Goal: Task Accomplishment & Management: Use online tool/utility

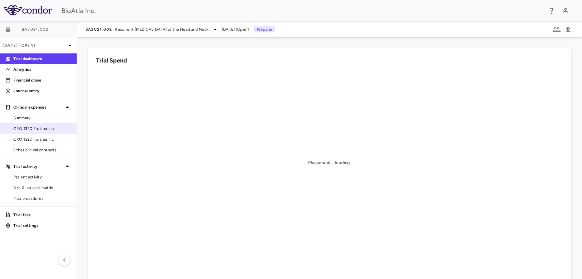
click at [34, 125] on span "CRO 1320 Fortrea Inc." at bounding box center [42, 128] width 58 height 6
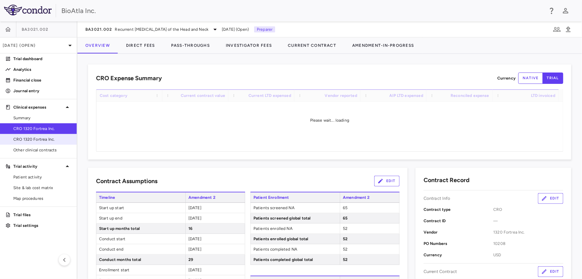
click at [39, 140] on span "CRO 1320 Fortrea Inc." at bounding box center [42, 139] width 58 height 6
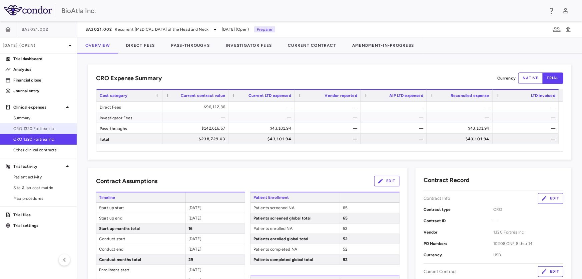
click at [39, 124] on link "CRO 1320 Fortrea Inc." at bounding box center [38, 128] width 77 height 10
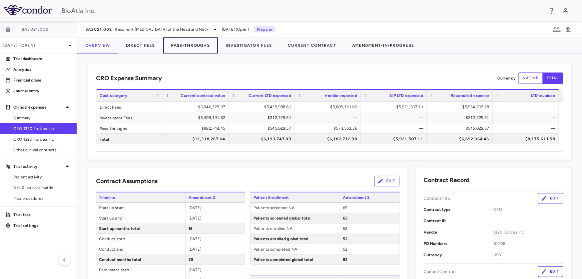
click at [194, 47] on button "Pass-Throughs" at bounding box center [190, 45] width 55 height 16
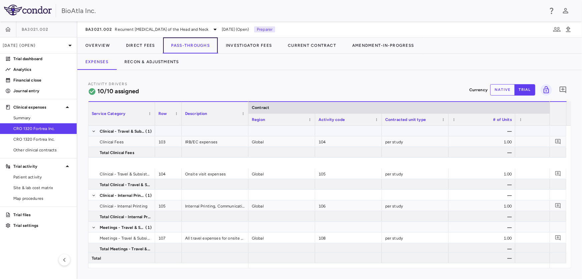
scroll to position [91, 0]
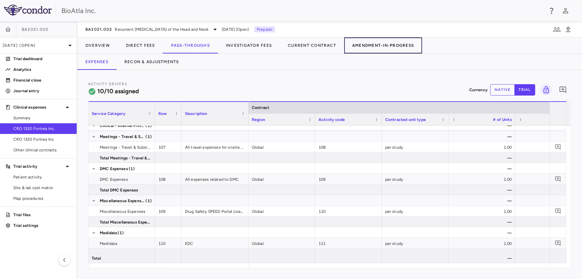
click at [396, 44] on button "Amendment-In-Progress" at bounding box center [383, 45] width 78 height 16
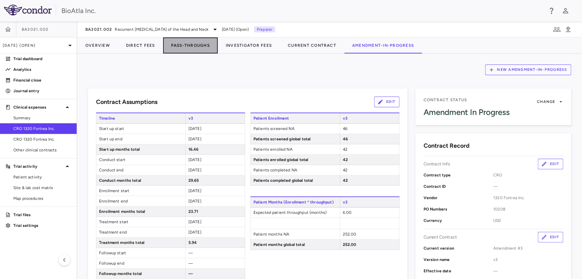
click at [190, 46] on button "Pass-Throughs" at bounding box center [190, 45] width 55 height 16
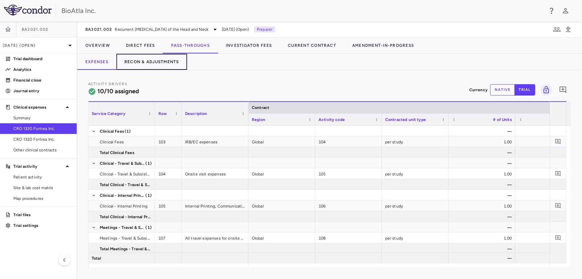
click at [164, 63] on button "Recon & Adjustments" at bounding box center [151, 62] width 71 height 16
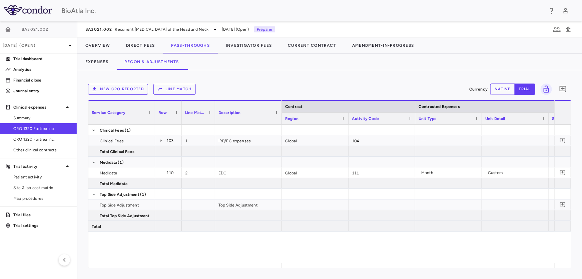
click at [182, 90] on button "Line Match" at bounding box center [175, 89] width 42 height 11
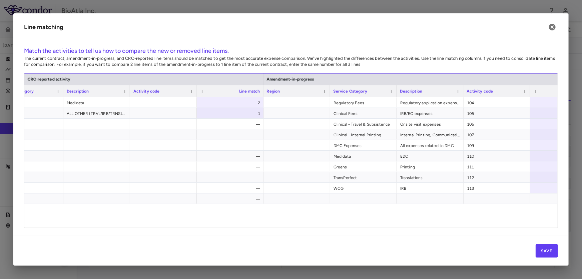
scroll to position [0, 436]
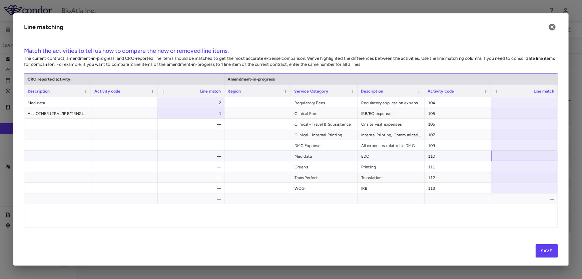
click at [507, 152] on div at bounding box center [525, 156] width 67 height 10
type input "*"
click at [526, 103] on div at bounding box center [525, 102] width 67 height 10
type input "*"
click at [537, 109] on div at bounding box center [525, 113] width 67 height 10
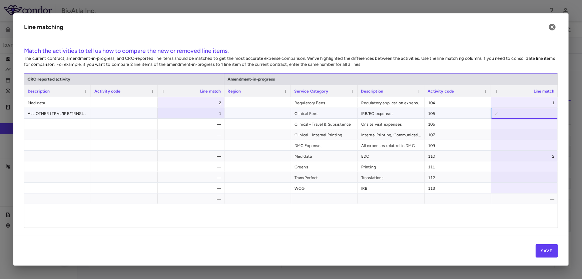
type input "*"
click at [545, 125] on div at bounding box center [525, 123] width 67 height 10
type input "*"
click at [546, 137] on div at bounding box center [525, 134] width 67 height 10
type input "*"
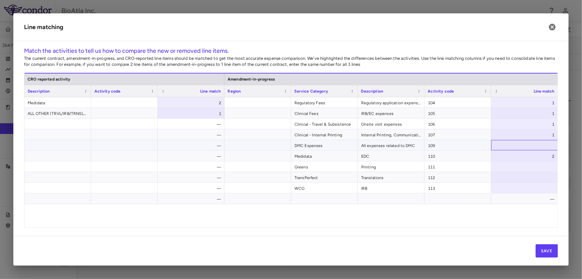
click at [545, 145] on div at bounding box center [525, 145] width 67 height 10
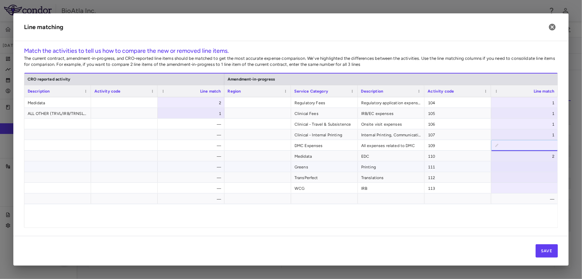
type input "*"
click at [549, 167] on div at bounding box center [525, 166] width 67 height 10
type input "*"
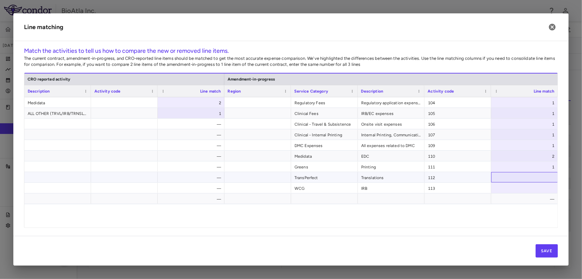
click at [545, 177] on div at bounding box center [525, 177] width 67 height 10
click at [541, 190] on div at bounding box center [525, 188] width 67 height 10
type input "*"
click at [529, 210] on div "Global EDC Medidata 2 Regulatory Fees Regulatory application expenses, HGRAC, e…" at bounding box center [291, 159] width 534 height 125
click at [545, 251] on button "Save" at bounding box center [547, 250] width 22 height 13
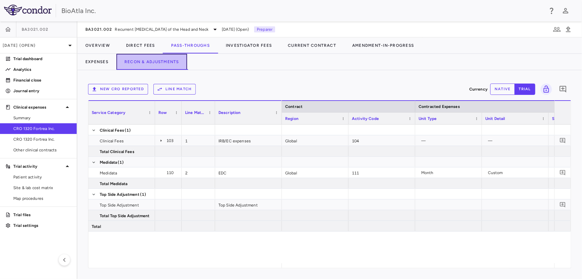
click at [166, 62] on button "Recon & Adjustments" at bounding box center [151, 62] width 71 height 16
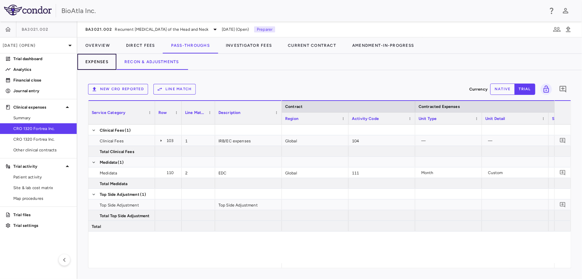
click at [103, 61] on button "Expenses" at bounding box center [96, 62] width 39 height 16
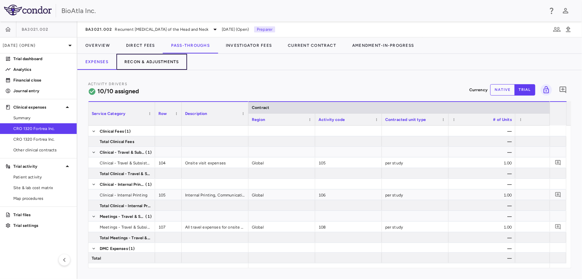
click at [150, 62] on button "Recon & Adjustments" at bounding box center [151, 62] width 71 height 16
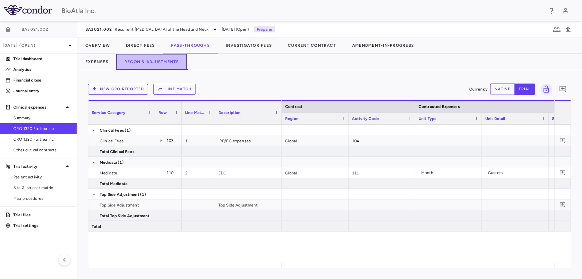
click at [164, 59] on button "Recon & Adjustments" at bounding box center [151, 62] width 71 height 16
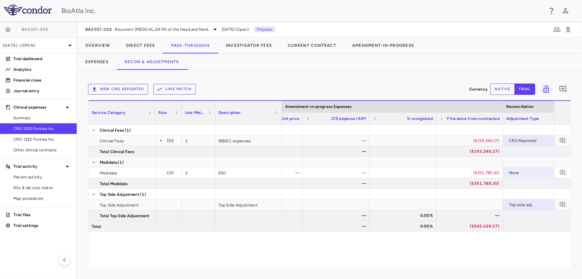
click at [499, 89] on button "native" at bounding box center [503, 88] width 25 height 11
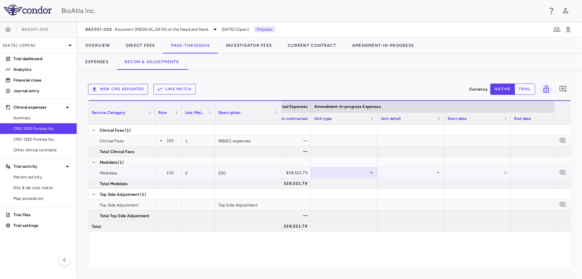
click at [370, 169] on div at bounding box center [344, 173] width 60 height 10
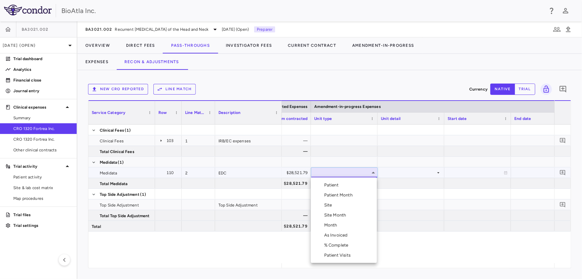
click at [335, 223] on div "Month" at bounding box center [332, 225] width 16 height 6
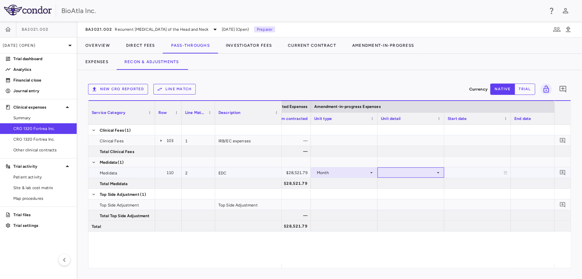
click at [434, 172] on div at bounding box center [411, 173] width 60 height 10
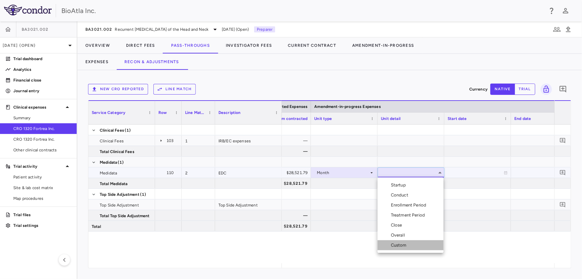
click at [404, 245] on div "Custom" at bounding box center [400, 245] width 18 height 6
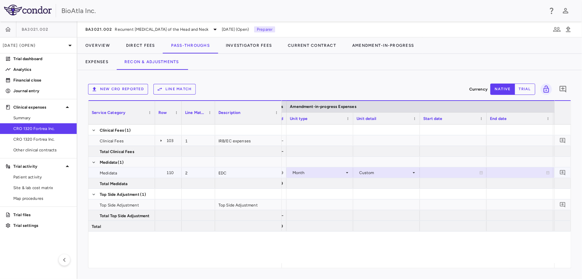
click at [548, 176] on div at bounding box center [520, 173] width 60 height 10
click at [549, 173] on icon "Choose date, selected date is Aug 28, 2025" at bounding box center [548, 173] width 5 height 5
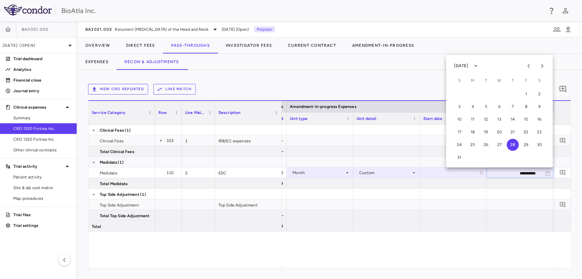
click at [469, 65] on div "August 2025" at bounding box center [462, 66] width 14 height 6
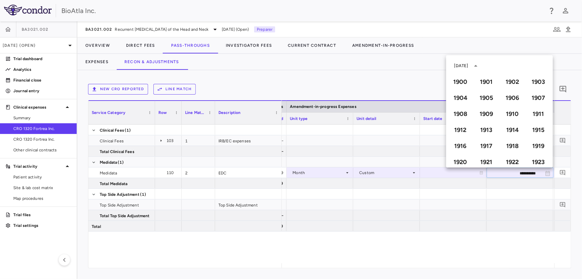
scroll to position [457, 0]
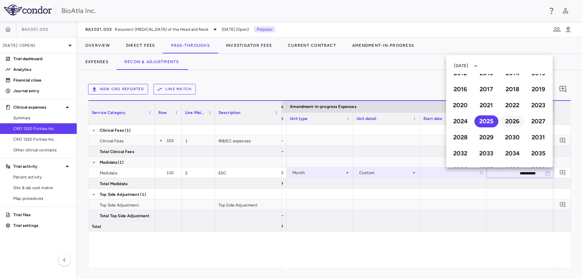
click at [511, 117] on button "2026" at bounding box center [513, 121] width 24 height 12
type input "**********"
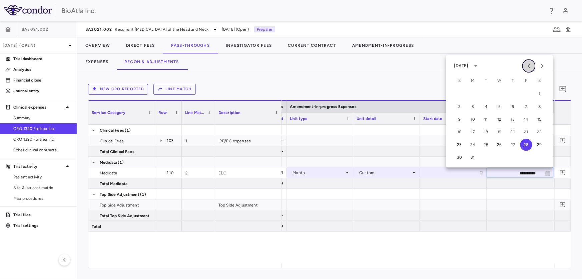
click at [526, 64] on icon "Previous month" at bounding box center [529, 66] width 8 height 8
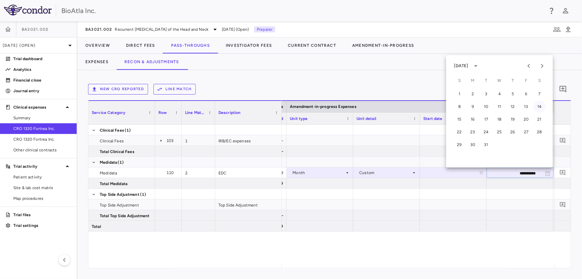
click at [540, 104] on button "14" at bounding box center [540, 106] width 12 height 12
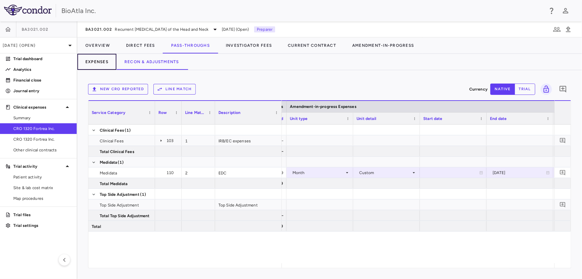
drag, startPoint x: 92, startPoint y: 61, endPoint x: 156, endPoint y: 71, distance: 64.5
click at [92, 61] on button "Expenses" at bounding box center [96, 62] width 39 height 16
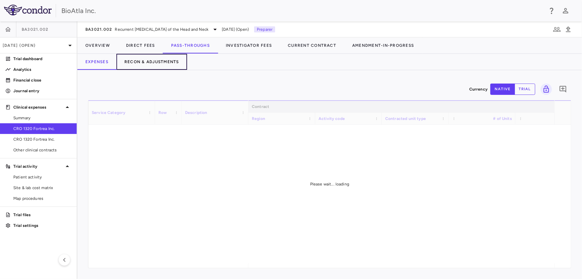
click at [165, 62] on button "Recon & Adjustments" at bounding box center [151, 62] width 71 height 16
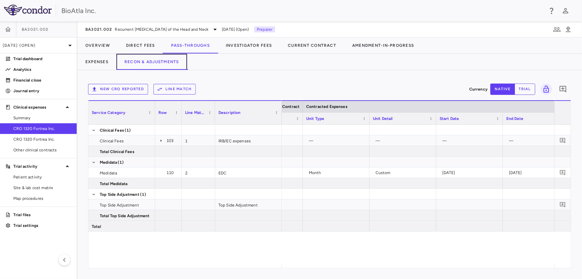
scroll to position [0, 114]
click at [47, 137] on span "CRO 1320 Fortrea Inc." at bounding box center [42, 139] width 58 height 6
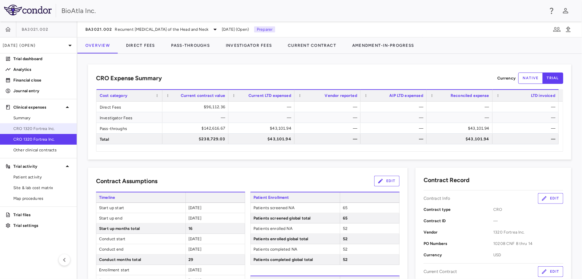
click at [38, 125] on span "CRO 1320 Fortrea Inc." at bounding box center [42, 128] width 58 height 6
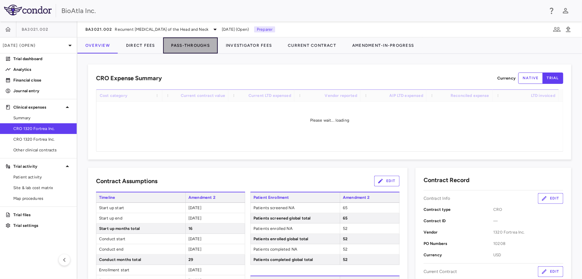
click at [190, 45] on button "Pass-Throughs" at bounding box center [190, 45] width 55 height 16
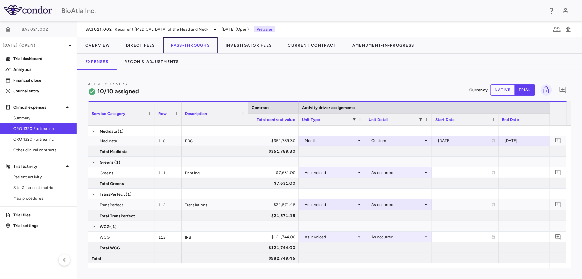
scroll to position [0, 362]
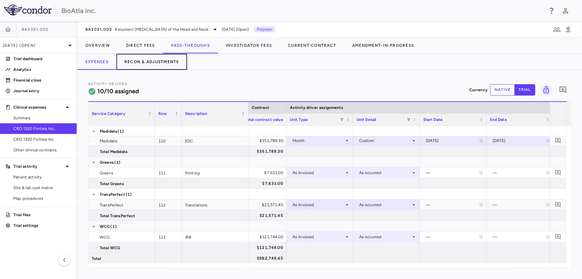
click at [149, 61] on button "Recon & Adjustments" at bounding box center [151, 62] width 71 height 16
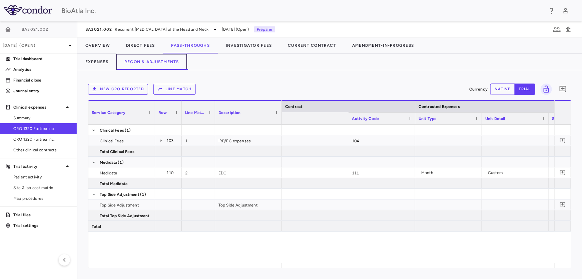
scroll to position [0, 437]
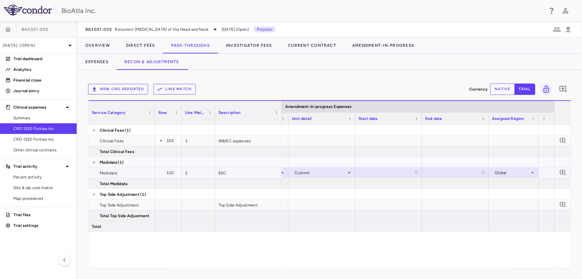
click at [417, 171] on icon at bounding box center [417, 173] width 4 height 4
click at [417, 170] on icon "Choose date, selected date is Aug 28, 2025" at bounding box center [416, 173] width 6 height 6
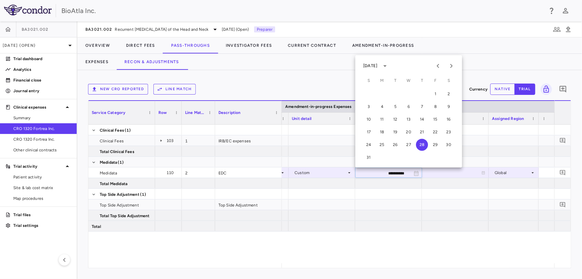
click at [374, 65] on div "August 2025" at bounding box center [370, 66] width 14 height 6
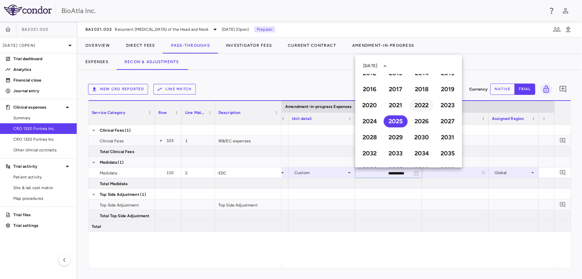
click at [418, 104] on button "2022" at bounding box center [422, 105] width 24 height 12
type input "**********"
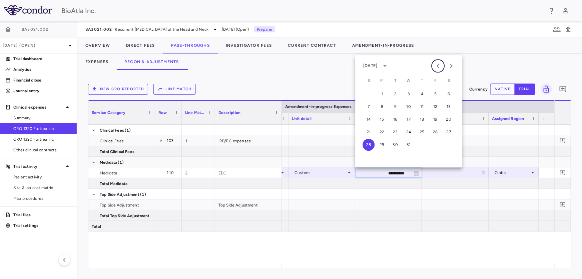
click at [437, 64] on icon "Previous month" at bounding box center [438, 66] width 8 height 8
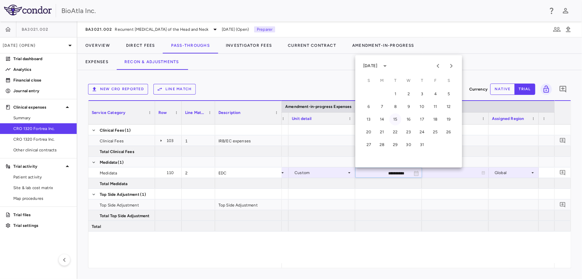
click at [396, 120] on button "15" at bounding box center [395, 119] width 12 height 12
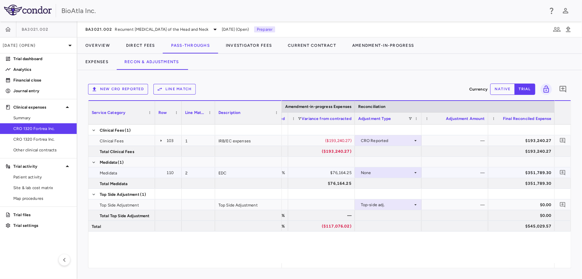
click at [417, 171] on icon at bounding box center [415, 172] width 5 height 5
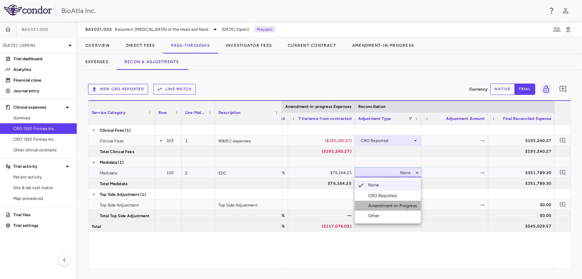
click at [393, 204] on div "Amendment-in-Progress" at bounding box center [393, 206] width 51 height 6
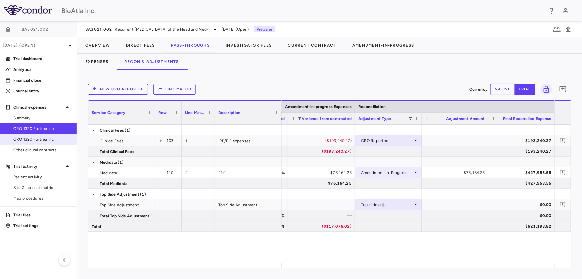
click at [41, 142] on link "CRO 1320 Fortrea Inc." at bounding box center [38, 139] width 77 height 10
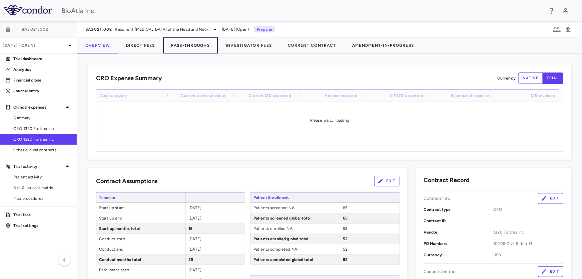
click at [191, 47] on button "Pass-Throughs" at bounding box center [190, 45] width 55 height 16
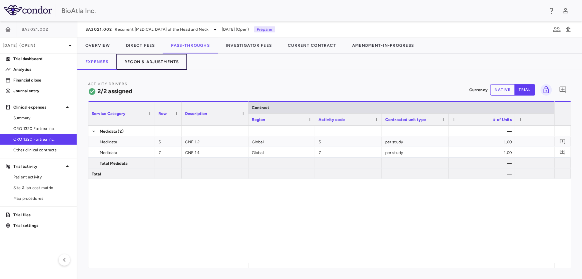
click at [160, 63] on button "Recon & Adjustments" at bounding box center [151, 62] width 71 height 16
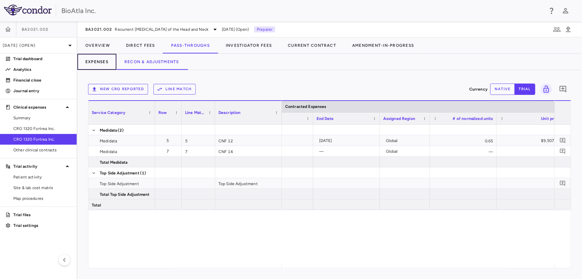
click at [95, 60] on button "Expenses" at bounding box center [96, 62] width 39 height 16
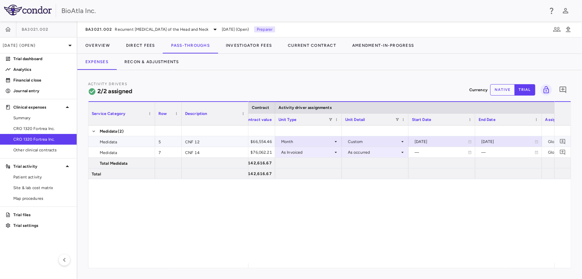
click at [508, 143] on div "2025-11-14" at bounding box center [508, 141] width 53 height 11
click at [519, 142] on input "**********" at bounding box center [503, 141] width 54 height 11
click at [523, 142] on input "**********" at bounding box center [503, 141] width 54 height 11
type input "**********"
click at [434, 140] on div "[DATE]" at bounding box center [441, 141] width 53 height 11
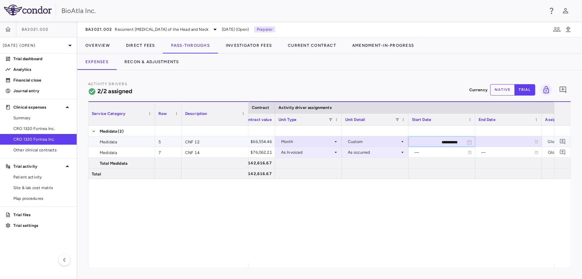
drag, startPoint x: 434, startPoint y: 141, endPoint x: 438, endPoint y: 140, distance: 4.0
click at [434, 141] on input "**********" at bounding box center [436, 141] width 54 height 11
click at [448, 141] on input "**********" at bounding box center [436, 141] width 54 height 11
click at [455, 142] on input "**********" at bounding box center [436, 141] width 54 height 11
type input "**********"
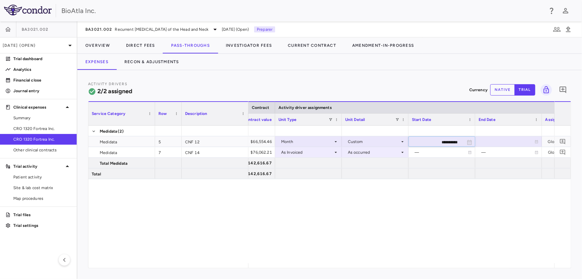
click at [468, 204] on div "**********" at bounding box center [402, 193] width 306 height 137
click at [447, 234] on div "**********" at bounding box center [402, 193] width 306 height 137
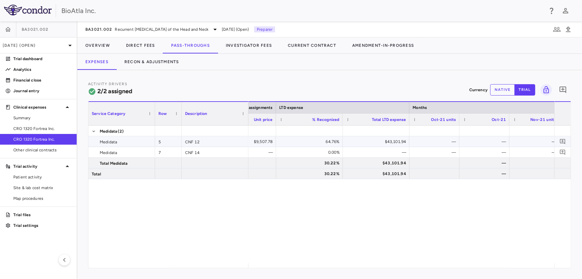
click at [430, 143] on div "—" at bounding box center [436, 141] width 41 height 11
click at [435, 241] on div "— 7.00 $9,507.78 64.76% $43,101.94 — — — — — — — 0.00% — — — — — — — 30.22% $43…" at bounding box center [402, 193] width 306 height 137
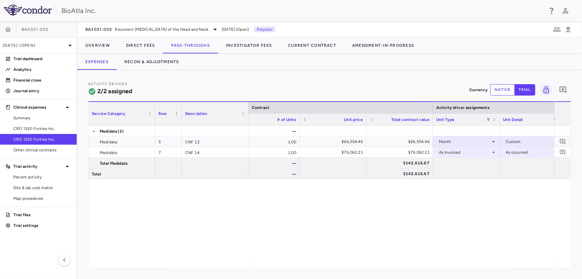
click at [217, 238] on div "Medidata (2) Medidata 5 CNF 12 Medidata 7 CNF 14 Total Medidata Total — per stu…" at bounding box center [329, 193] width 483 height 137
click at [152, 63] on button "Recon & Adjustments" at bounding box center [151, 62] width 71 height 16
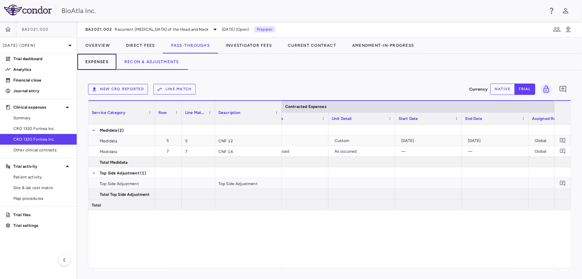
click at [99, 64] on button "Expenses" at bounding box center [96, 62] width 39 height 16
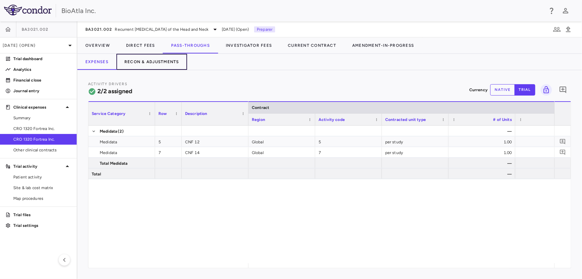
click at [156, 60] on button "Recon & Adjustments" at bounding box center [151, 62] width 71 height 16
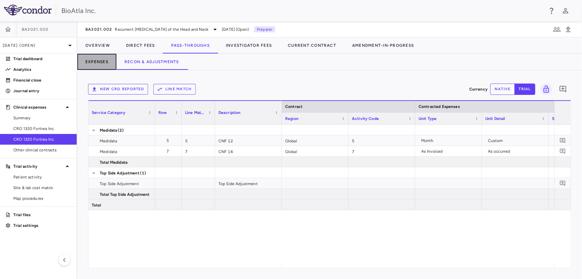
click at [89, 61] on button "Expenses" at bounding box center [96, 62] width 39 height 16
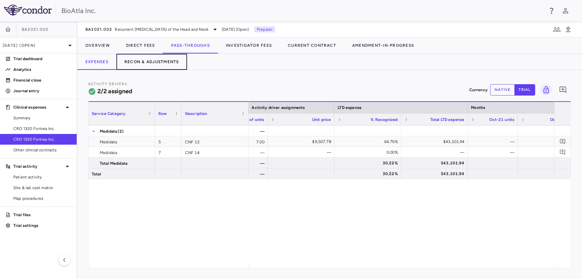
click at [164, 60] on button "Recon & Adjustments" at bounding box center [151, 62] width 71 height 16
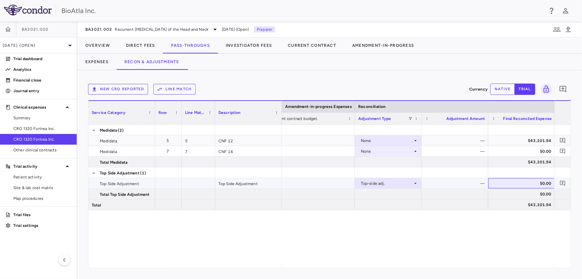
click at [527, 180] on div "$0.00" at bounding box center [523, 183] width 57 height 11
click at [501, 88] on button "native" at bounding box center [503, 88] width 25 height 11
click at [447, 180] on div "$0.00" at bounding box center [456, 183] width 57 height 11
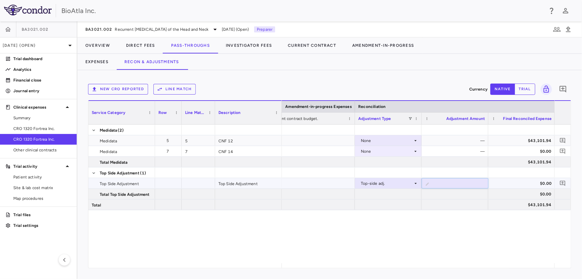
type input "*********"
click at [527, 178] on div "$0.00" at bounding box center [523, 183] width 57 height 11
click at [526, 233] on div "None — $43,101.94 None — $0.00 $43,101.94 Top-side adj. ($43,101.94) ($43,101.9…" at bounding box center [418, 193] width 273 height 138
click at [26, 126] on span "CRO 1320 Fortrea Inc." at bounding box center [42, 128] width 58 height 6
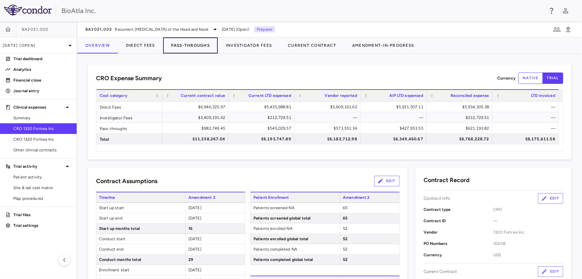
click at [194, 41] on button "Pass-Throughs" at bounding box center [190, 45] width 55 height 16
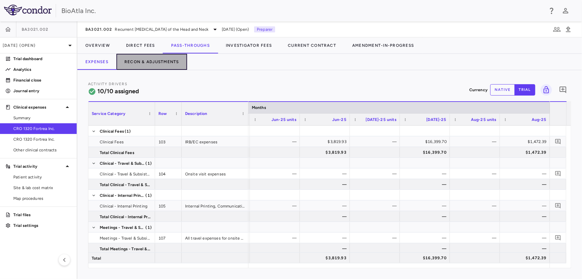
click at [149, 57] on button "Recon & Adjustments" at bounding box center [151, 62] width 71 height 16
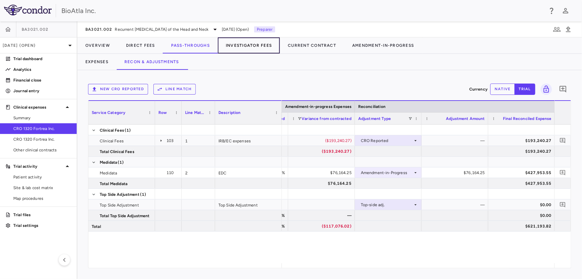
click at [245, 42] on button "Investigator Fees" at bounding box center [249, 45] width 62 height 16
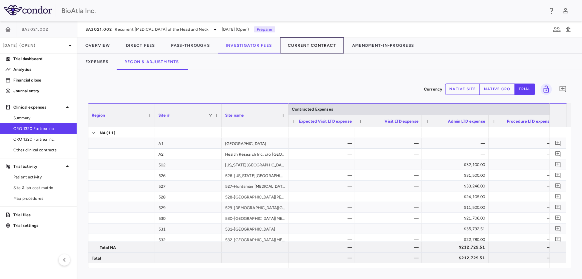
click at [301, 45] on button "Current Contract" at bounding box center [312, 45] width 64 height 16
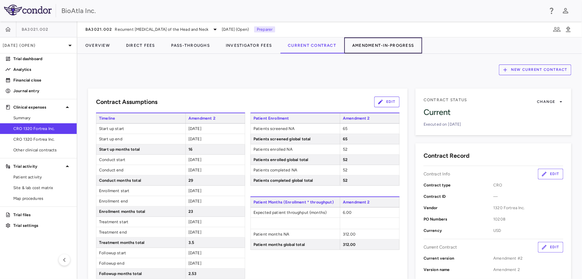
click at [375, 45] on button "Amendment-In-Progress" at bounding box center [383, 45] width 78 height 16
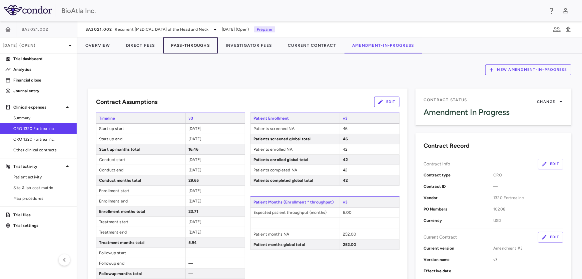
click at [195, 41] on button "Pass-Throughs" at bounding box center [190, 45] width 55 height 16
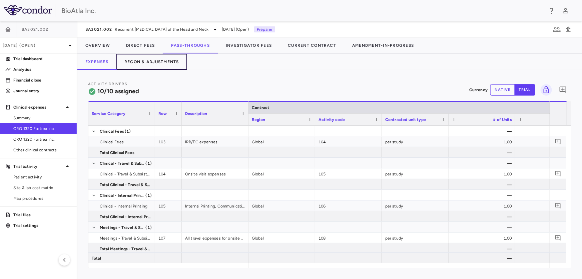
click at [158, 62] on button "Recon & Adjustments" at bounding box center [151, 62] width 71 height 16
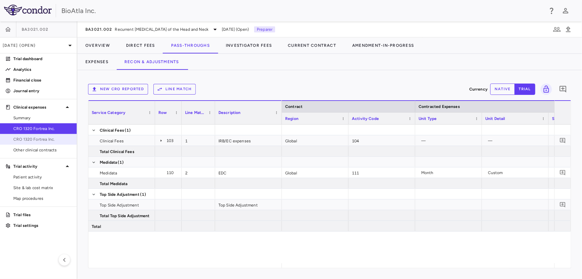
click at [39, 139] on span "CRO 1320 Fortrea Inc." at bounding box center [42, 139] width 58 height 6
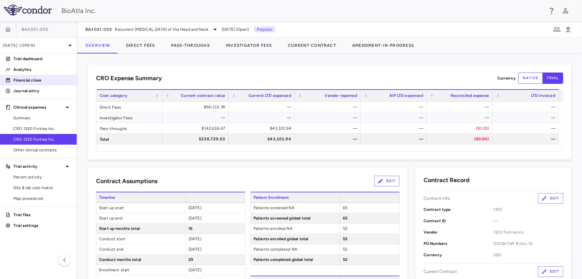
click at [38, 80] on p "Financial close" at bounding box center [42, 80] width 58 height 6
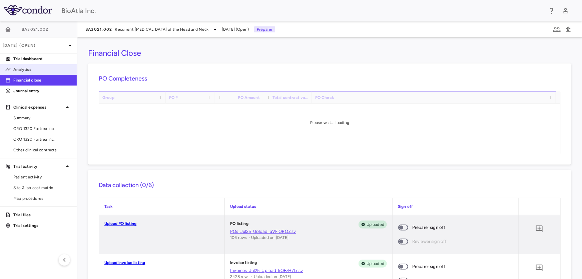
click at [32, 69] on p "Analytics" at bounding box center [42, 69] width 58 height 6
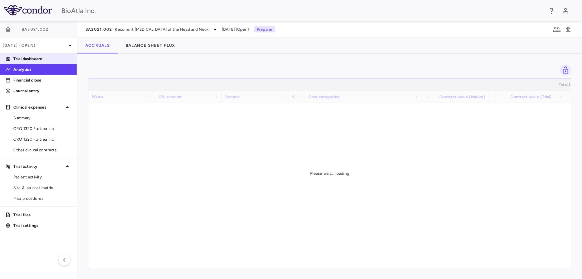
click at [33, 60] on p "Trial dashboard" at bounding box center [42, 59] width 58 height 6
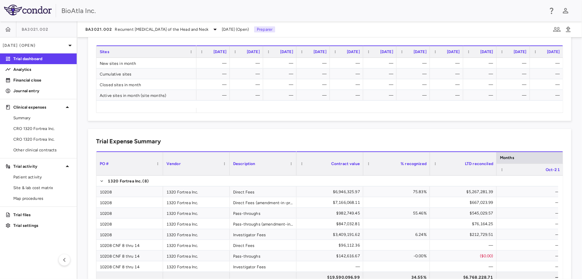
scroll to position [435, 0]
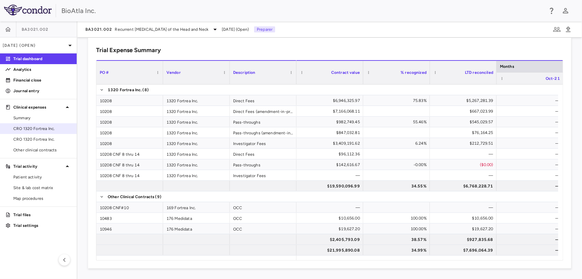
click at [35, 129] on span "CRO 1320 Fortrea Inc." at bounding box center [42, 128] width 58 height 6
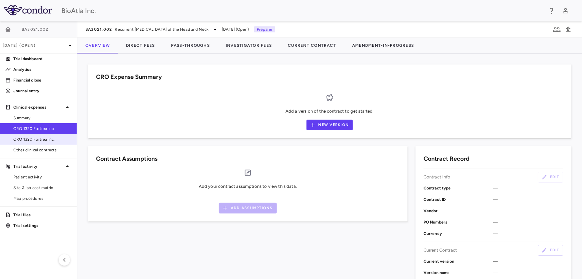
click at [33, 137] on span "CRO 1320 Fortrea Inc." at bounding box center [42, 139] width 58 height 6
click at [29, 123] on link "CRO 1320 Fortrea Inc." at bounding box center [38, 128] width 77 height 10
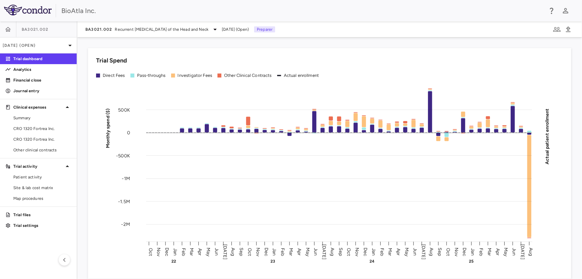
drag, startPoint x: 27, startPoint y: 130, endPoint x: 240, endPoint y: 2, distance: 248.3
click at [27, 130] on span "CRO 1320 Fortrea Inc." at bounding box center [42, 128] width 58 height 6
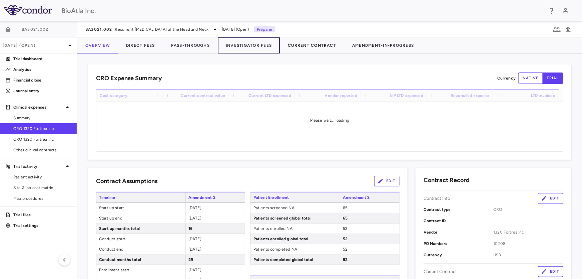
click at [263, 41] on button "Investigator Fees" at bounding box center [249, 45] width 62 height 16
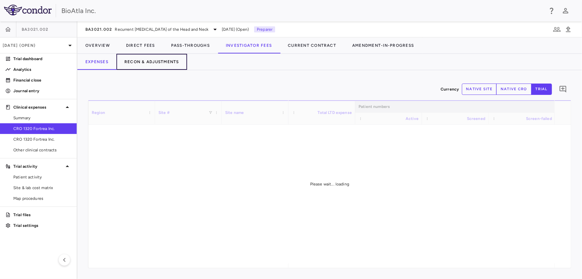
click at [130, 62] on button "Recon & Adjustments" at bounding box center [151, 62] width 71 height 16
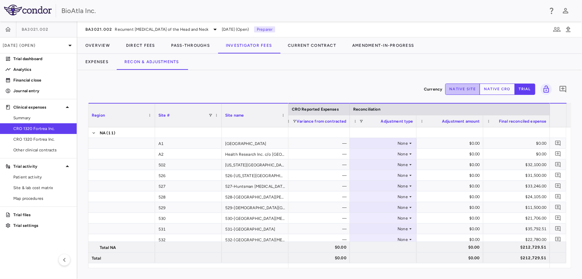
click at [460, 85] on button "native site" at bounding box center [463, 88] width 35 height 11
click at [495, 88] on button "native cro" at bounding box center [497, 88] width 35 height 11
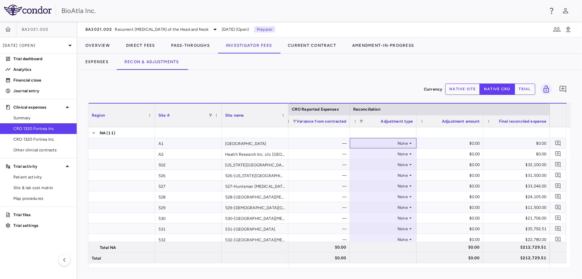
click at [382, 140] on div "None" at bounding box center [382, 143] width 52 height 11
click at [372, 167] on div "Other" at bounding box center [371, 166] width 14 height 6
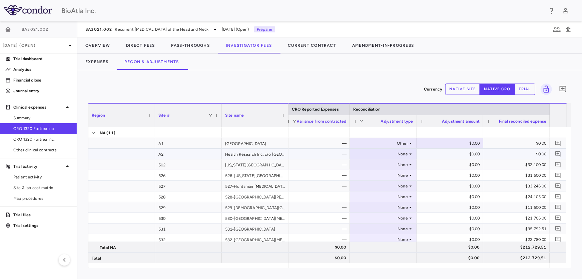
click at [410, 153] on icon at bounding box center [411, 153] width 2 height 1
click at [412, 152] on icon at bounding box center [410, 153] width 5 height 5
click at [375, 177] on div "Other" at bounding box center [371, 177] width 14 height 6
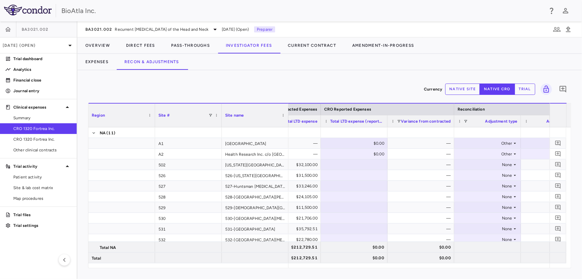
scroll to position [0, 302]
click at [362, 146] on div "$0.00" at bounding box center [355, 143] width 57 height 11
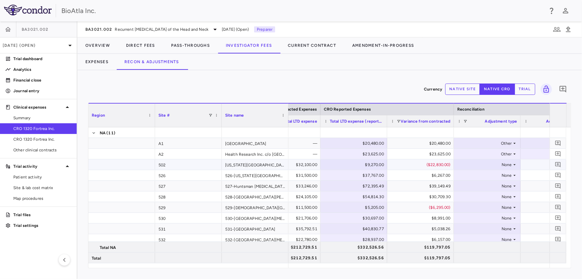
click at [516, 165] on icon at bounding box center [514, 164] width 5 height 5
click at [476, 195] on div "Other" at bounding box center [475, 198] width 14 height 6
click at [514, 173] on icon at bounding box center [514, 175] width 5 height 5
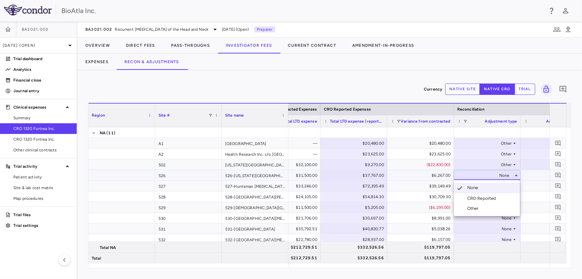
click at [471, 205] on div "Other" at bounding box center [475, 208] width 14 height 6
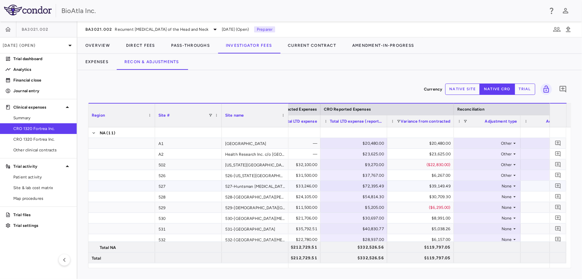
click at [514, 185] on icon at bounding box center [514, 185] width 5 height 5
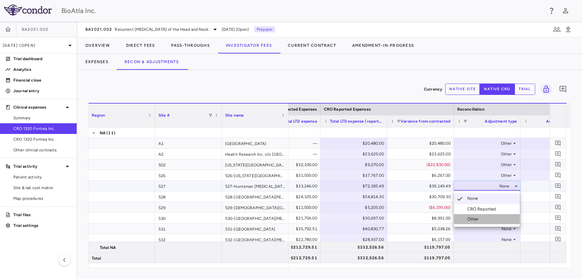
click at [472, 217] on div "Other" at bounding box center [475, 219] width 14 height 6
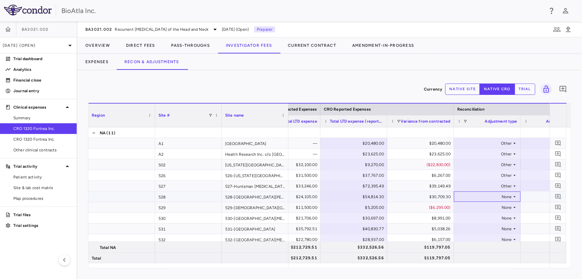
click at [508, 195] on div "None" at bounding box center [486, 196] width 52 height 11
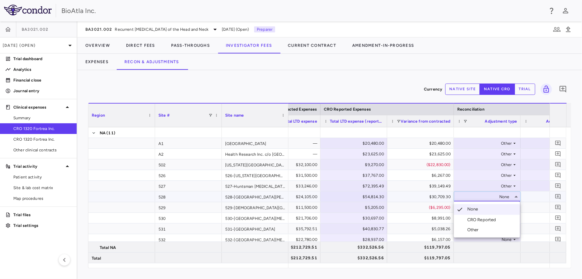
click at [469, 227] on div "Other" at bounding box center [475, 230] width 14 height 6
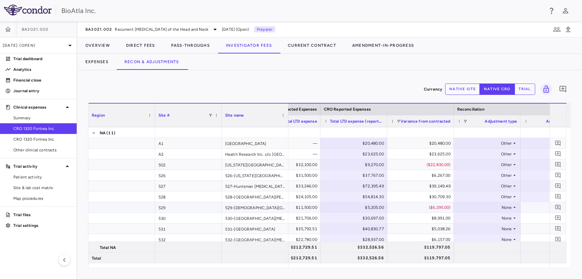
click at [514, 206] on icon at bounding box center [514, 207] width 5 height 5
click at [469, 240] on div "Other" at bounding box center [475, 240] width 14 height 6
click at [499, 217] on div "None" at bounding box center [486, 218] width 52 height 11
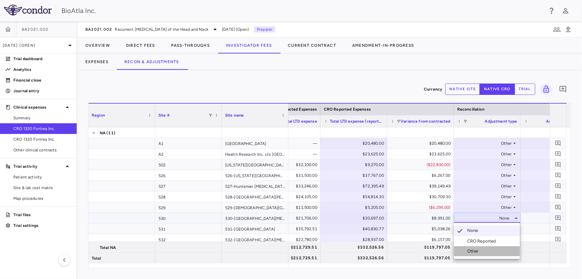
click at [468, 249] on div "Other" at bounding box center [475, 251] width 14 height 6
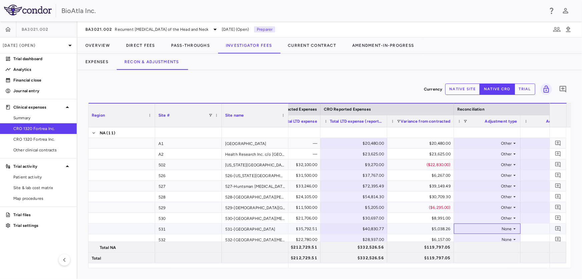
click at [501, 229] on div "None" at bounding box center [486, 228] width 52 height 11
click at [463, 260] on div at bounding box center [461, 262] width 8 height 6
click at [509, 237] on div "None" at bounding box center [486, 239] width 52 height 11
click at [474, 267] on div "Other" at bounding box center [475, 266] width 14 height 6
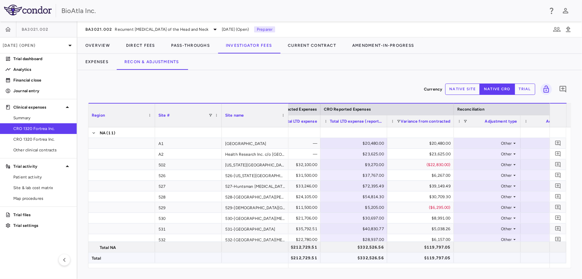
drag, startPoint x: 496, startPoint y: 267, endPoint x: 516, endPoint y: 258, distance: 21.7
click at [516, 258] on div "Region Site # Site name CRO Reported Expenses Reconciliation" at bounding box center [329, 185] width 483 height 165
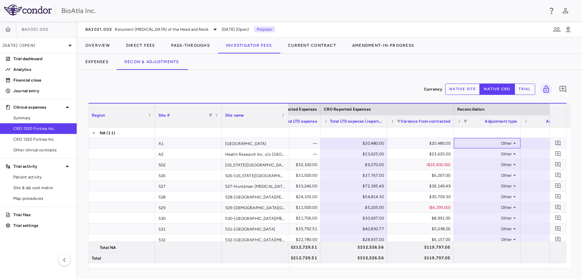
click at [512, 141] on icon at bounding box center [514, 142] width 5 height 5
click at [489, 163] on div "CRO Reported" at bounding box center [484, 166] width 32 height 6
click at [512, 153] on icon at bounding box center [514, 153] width 5 height 5
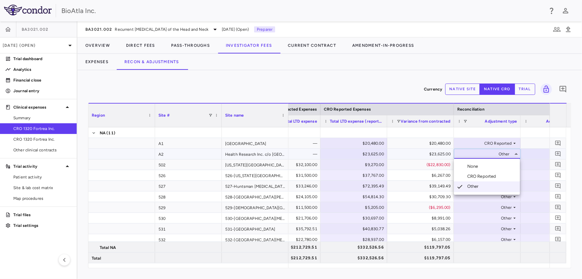
click at [476, 177] on div "CRO Reported" at bounding box center [484, 176] width 32 height 6
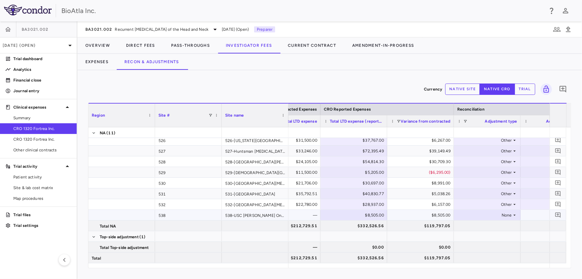
scroll to position [45, 0]
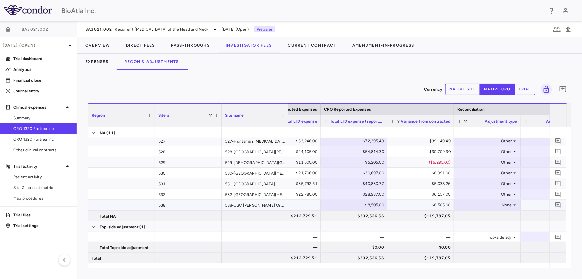
click at [508, 204] on div "None" at bounding box center [486, 205] width 52 height 11
click at [473, 239] on div "Other" at bounding box center [475, 238] width 14 height 6
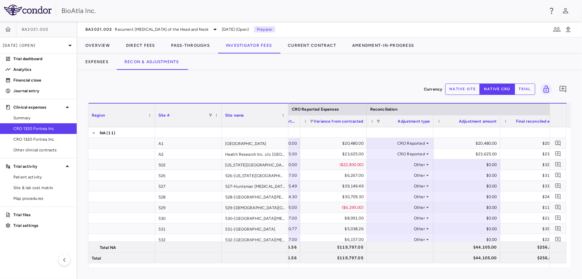
scroll to position [0, 379]
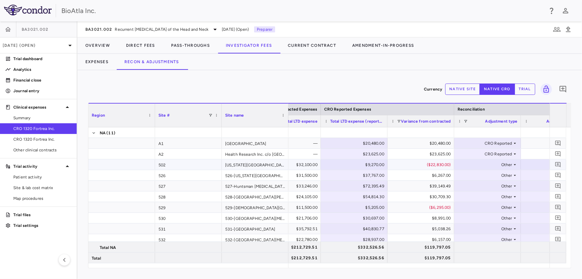
click at [348, 165] on div "$9,270.00" at bounding box center [355, 164] width 57 height 11
type input "*"
click at [371, 167] on div "$0.00" at bounding box center [355, 164] width 57 height 11
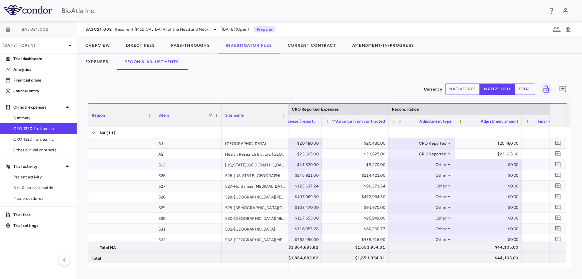
click at [503, 161] on div "$0.00" at bounding box center [490, 164] width 57 height 11
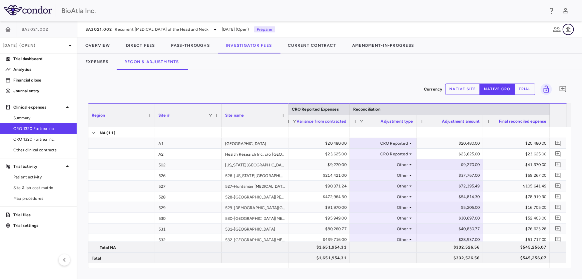
click at [570, 29] on icon "button" at bounding box center [569, 29] width 8 height 8
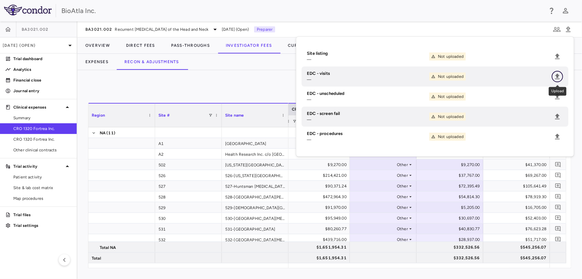
click at [557, 75] on icon "Upload" at bounding box center [557, 76] width 5 height 6
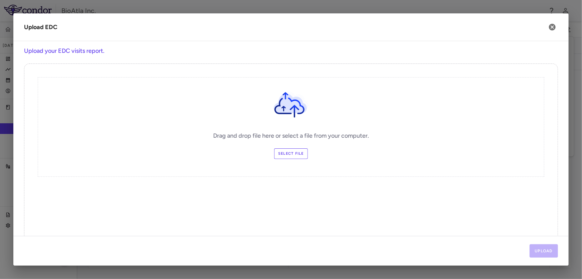
click at [289, 153] on label "Select file" at bounding box center [291, 153] width 34 height 11
click at [0, 0] on input "Select file" at bounding box center [0, 0] width 0 height 0
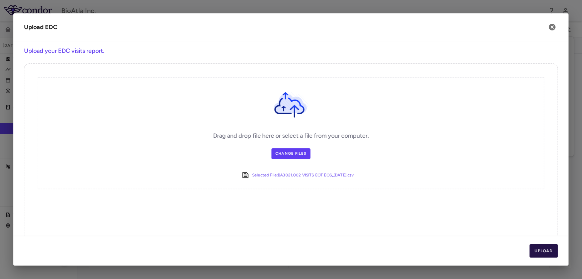
click at [544, 252] on button "Upload" at bounding box center [544, 250] width 29 height 13
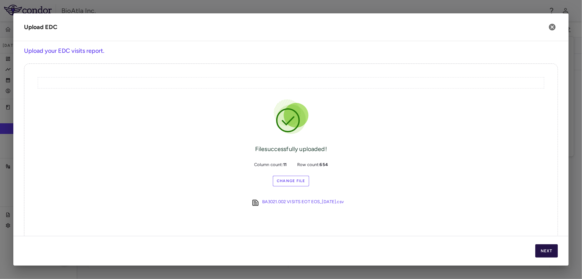
click at [549, 249] on button "Next" at bounding box center [547, 250] width 23 height 13
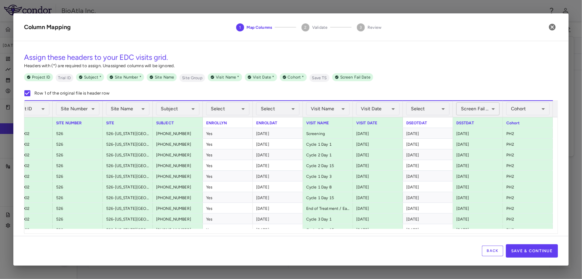
click at [490, 106] on body "Skip to sidebar Skip to main content BioAtla Inc. BA3021.002 Aug 2025 (Open) Tr…" at bounding box center [291, 139] width 582 height 279
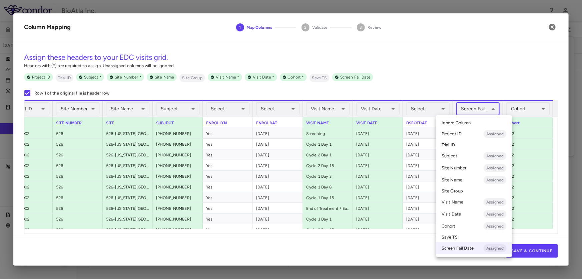
click at [464, 120] on span "Ignore Column" at bounding box center [456, 123] width 29 height 6
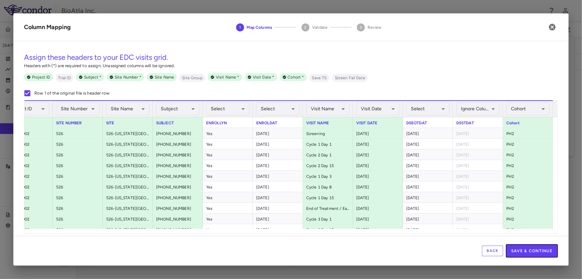
click at [523, 250] on button "Save & Continue" at bounding box center [532, 250] width 52 height 13
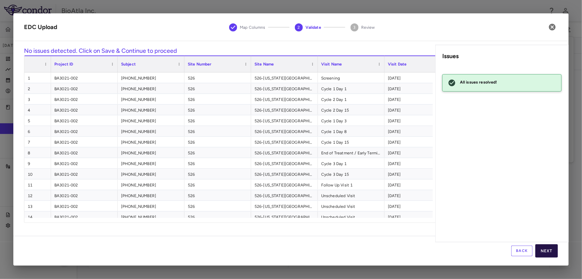
click at [549, 248] on button "Next" at bounding box center [547, 250] width 23 height 13
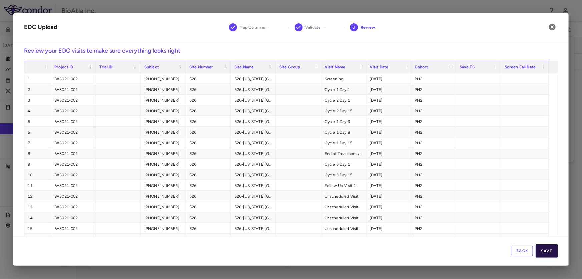
click at [550, 251] on button "Save" at bounding box center [547, 250] width 22 height 13
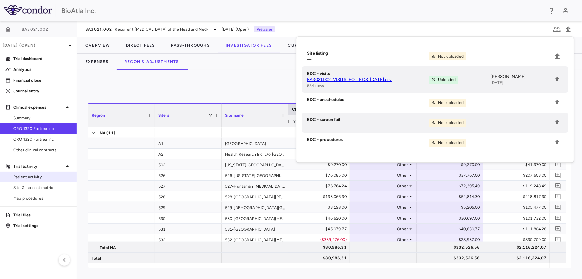
click at [23, 175] on span "Patient activity" at bounding box center [42, 177] width 58 height 6
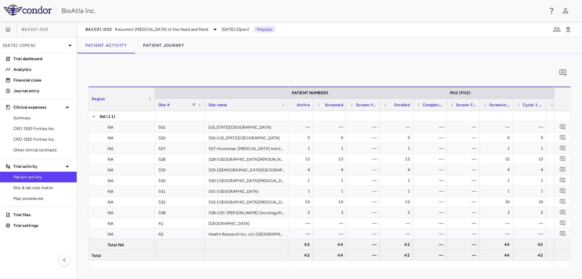
scroll to position [0, 240]
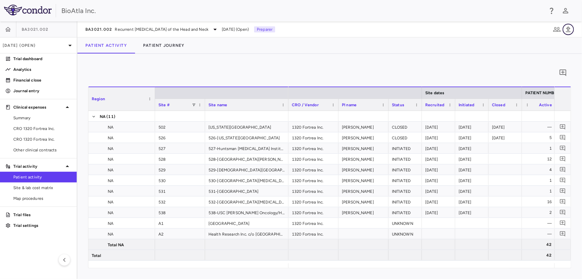
click at [568, 30] on icon "button" at bounding box center [568, 29] width 5 height 6
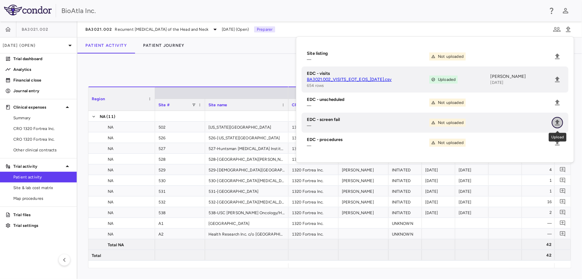
click at [559, 123] on icon "Upload" at bounding box center [558, 122] width 8 height 8
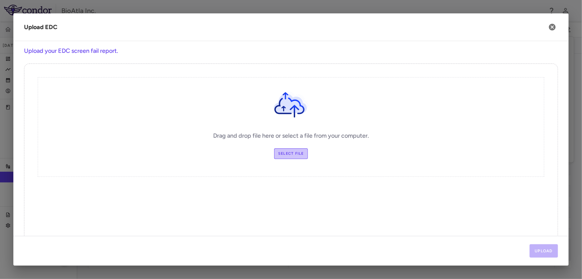
click at [291, 154] on label "Select file" at bounding box center [291, 153] width 34 height 11
click at [0, 0] on input "Select file" at bounding box center [0, 0] width 0 height 0
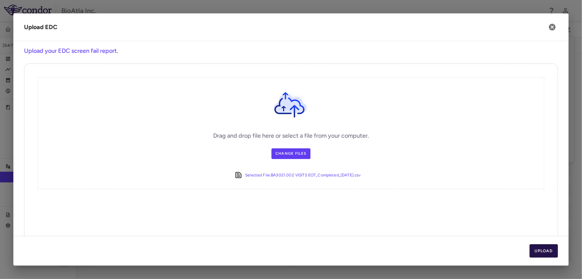
click at [536, 254] on button "Upload" at bounding box center [544, 250] width 29 height 13
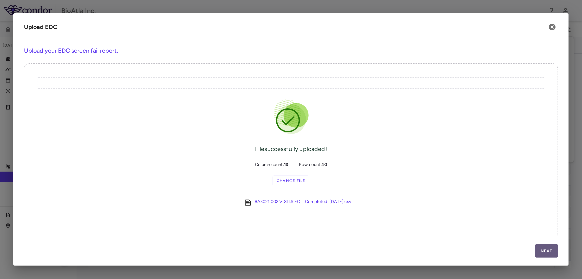
click at [537, 252] on button "Next" at bounding box center [547, 250] width 23 height 13
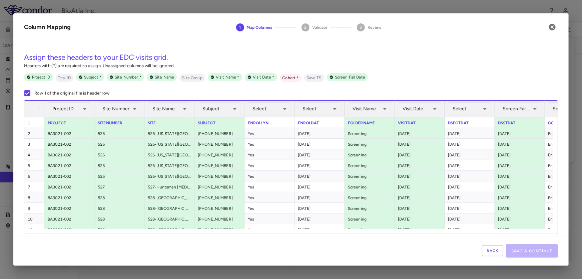
scroll to position [0, 113]
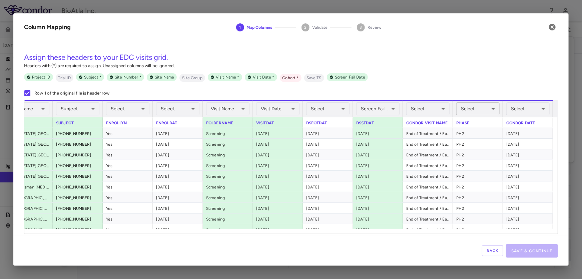
click at [487, 109] on body "Skip to sidebar Skip to main content BioAtla Inc. BA3021.002 Aug 2025 (Open) Tr…" at bounding box center [291, 139] width 582 height 279
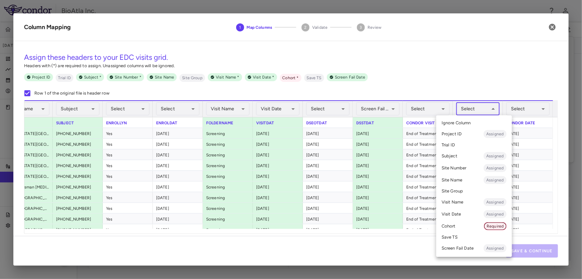
click at [488, 226] on span "Required" at bounding box center [496, 226] width 22 height 6
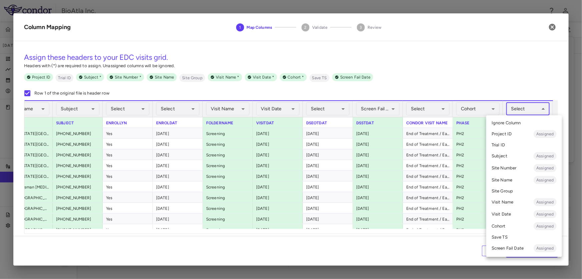
click at [540, 108] on body "Skip to sidebar Skip to main content BioAtla Inc. BA3021.002 Aug 2025 (Open) Tr…" at bounding box center [291, 139] width 582 height 279
click at [539, 213] on span "Assigned" at bounding box center [545, 214] width 23 height 6
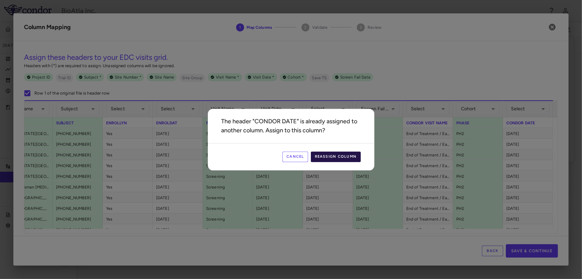
click at [350, 156] on button "Reassign Column" at bounding box center [336, 156] width 50 height 11
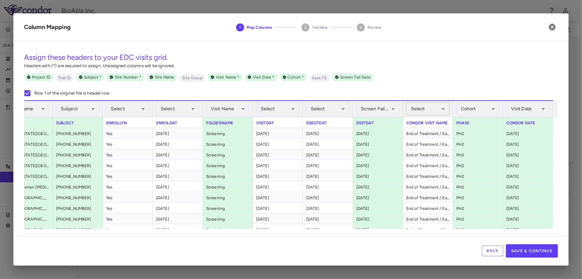
click at [438, 107] on body "Skip to sidebar Skip to main content BioAtla Inc. BA3021.002 Aug 2025 (Open) Tr…" at bounding box center [291, 139] width 582 height 279
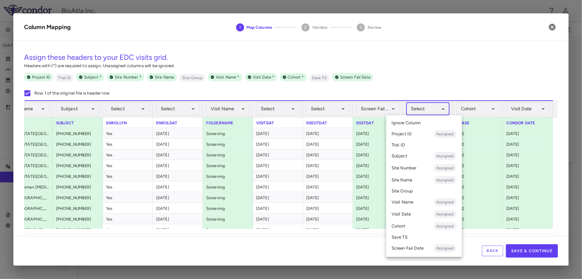
click at [433, 180] on li "Site Name Assigned" at bounding box center [424, 180] width 76 height 12
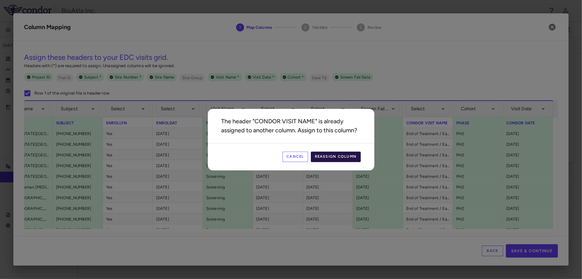
click at [341, 156] on button "Reassign Column" at bounding box center [336, 156] width 50 height 11
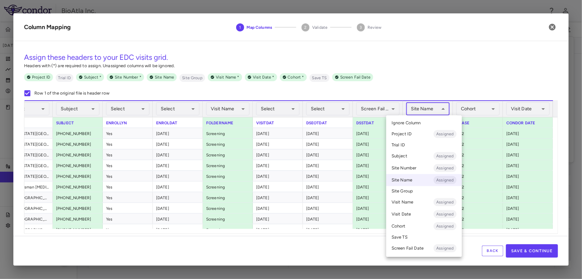
click at [441, 110] on body "Skip to sidebar Skip to main content BioAtla Inc. BA3021.002 Aug 2025 (Open) Tr…" at bounding box center [291, 139] width 582 height 279
click at [444, 201] on span "Assigned" at bounding box center [445, 202] width 23 height 6
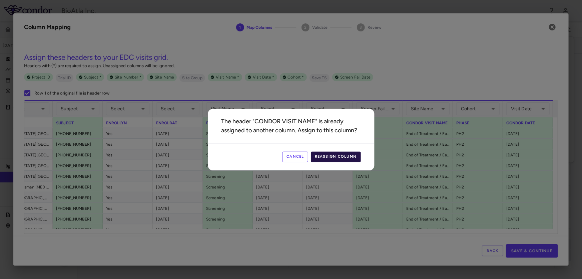
click at [332, 157] on button "Reassign Column" at bounding box center [336, 156] width 50 height 11
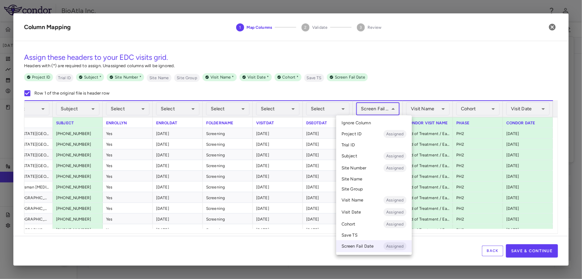
click at [390, 107] on body "Skip to sidebar Skip to main content BioAtla Inc. BA3021.002 Aug 2025 (Open) Tr…" at bounding box center [291, 139] width 582 height 279
click at [366, 123] on span "Ignore Column" at bounding box center [356, 123] width 29 height 6
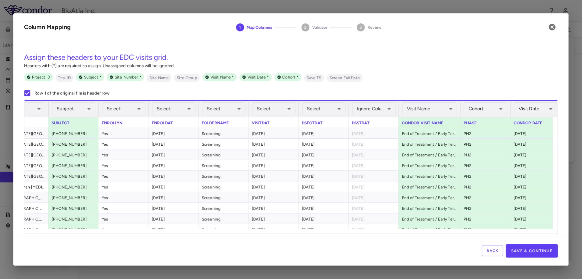
drag, startPoint x: 449, startPoint y: 112, endPoint x: 461, endPoint y: 114, distance: 11.9
click at [461, 114] on div "**********" at bounding box center [220, 108] width 682 height 17
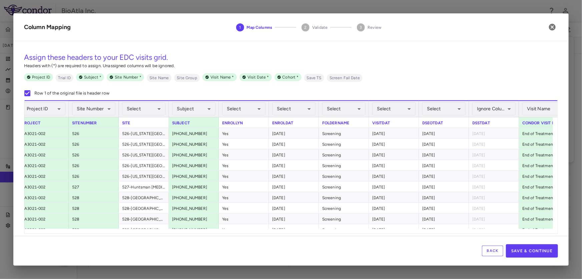
scroll to position [0, 0]
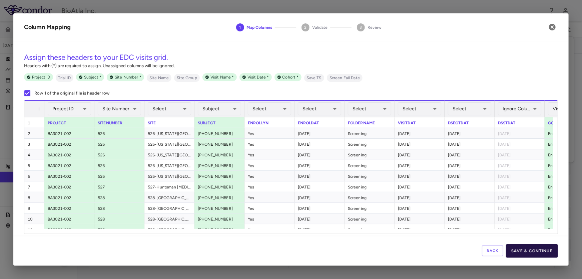
click at [536, 250] on button "Save & Continue" at bounding box center [532, 250] width 52 height 13
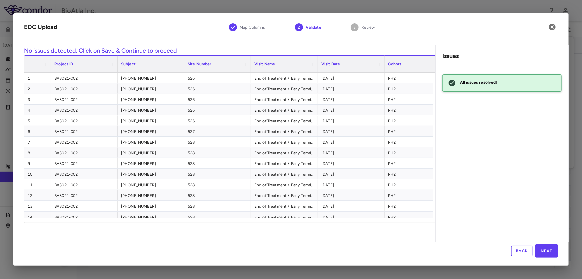
drag, startPoint x: 437, startPoint y: 118, endPoint x: 440, endPoint y: 182, distance: 64.1
click at [442, 186] on aside "Issues All issues resolved!" at bounding box center [501, 143] width 133 height 197
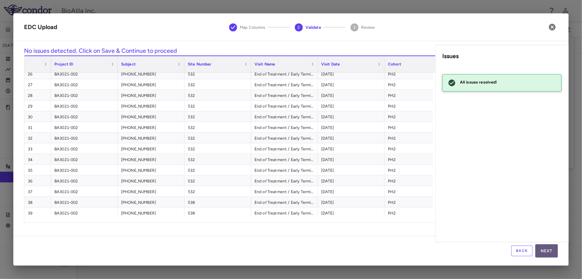
click at [548, 251] on button "Next" at bounding box center [547, 250] width 23 height 13
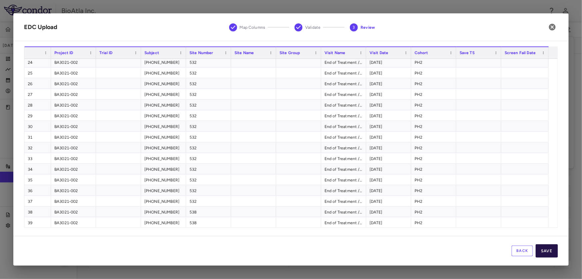
click at [550, 251] on button "Save" at bounding box center [547, 250] width 22 height 13
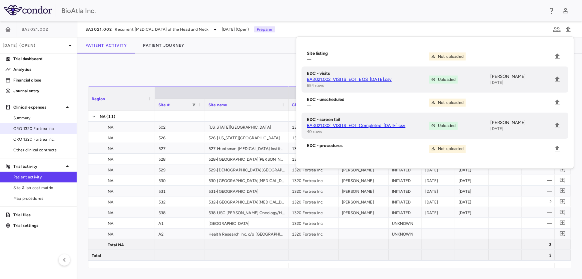
click at [44, 127] on span "CRO 1320 Fortrea Inc." at bounding box center [42, 128] width 58 height 6
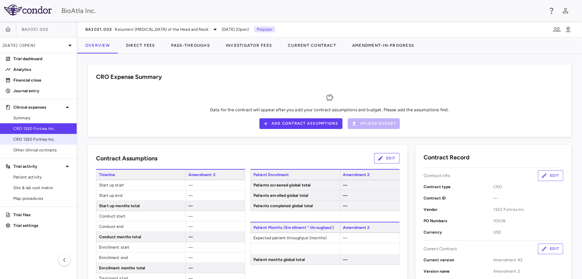
click at [43, 137] on span "CRO 1320 Fortrea Inc." at bounding box center [42, 139] width 58 height 6
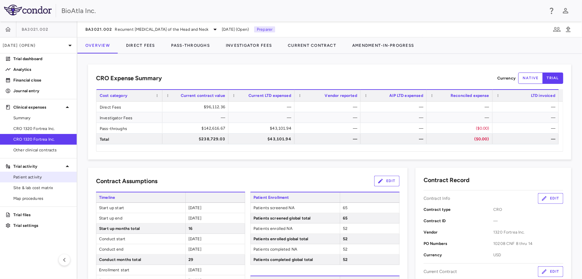
click at [40, 180] on span "Patient activity" at bounding box center [42, 177] width 58 height 6
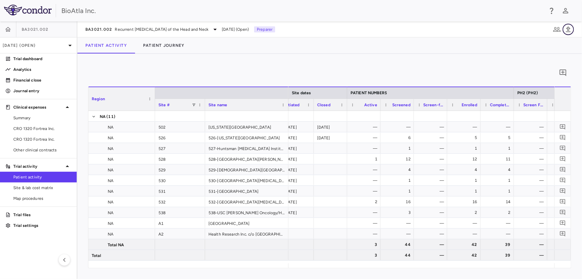
click at [569, 30] on icon "button" at bounding box center [568, 29] width 5 height 6
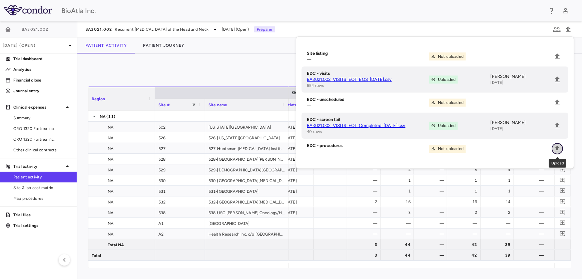
click at [560, 149] on icon "Upload" at bounding box center [558, 148] width 8 height 8
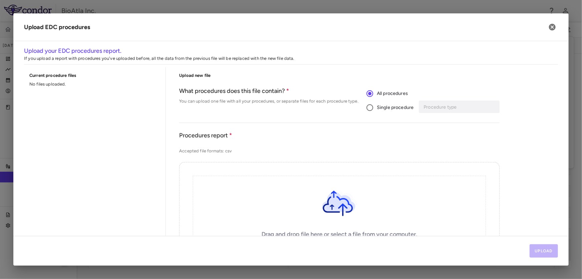
scroll to position [126, 0]
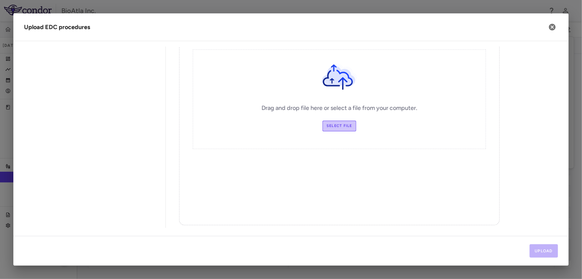
click at [335, 125] on label "Select file" at bounding box center [340, 125] width 34 height 11
click at [0, 0] on input "Select file" at bounding box center [0, 0] width 0 height 0
click at [535, 248] on button "Upload" at bounding box center [544, 250] width 29 height 13
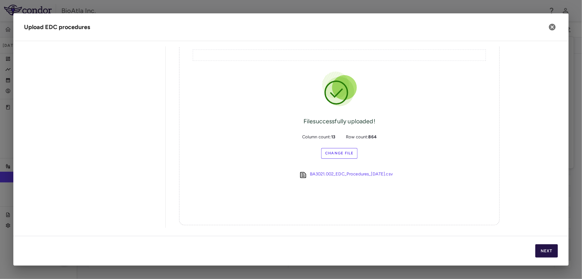
click at [542, 250] on button "Next" at bounding box center [547, 250] width 23 height 13
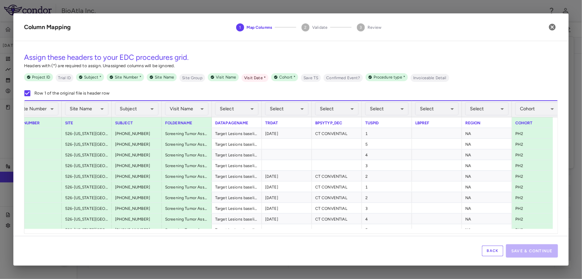
scroll to position [0, 125]
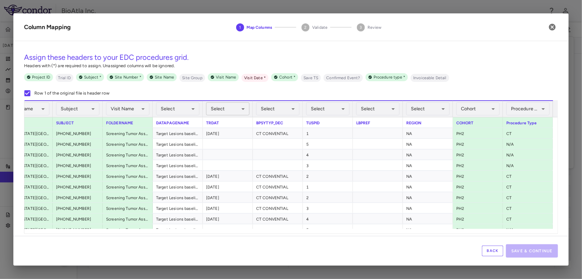
click at [240, 108] on body "Skip to sidebar Skip to main content BioAtla Inc. BA3021.002 Aug 2025 (Open) Tr…" at bounding box center [291, 139] width 582 height 279
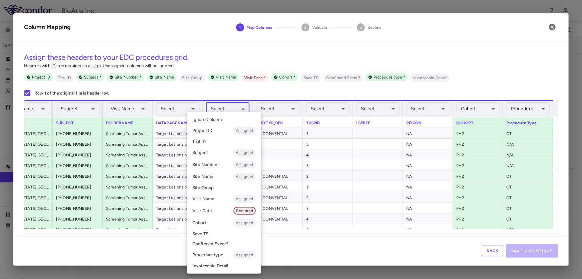
click at [251, 210] on span "Required" at bounding box center [245, 211] width 22 height 6
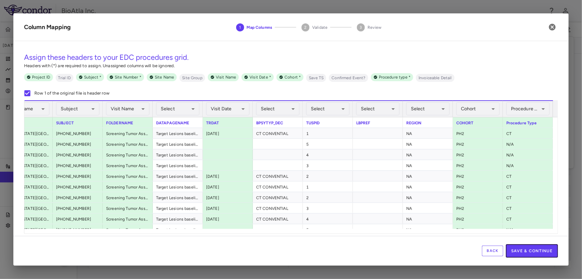
click at [537, 254] on button "Save & Continue" at bounding box center [532, 250] width 52 height 13
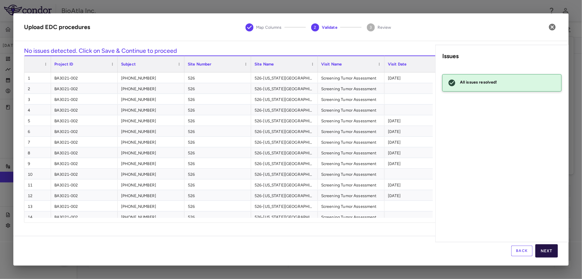
click at [546, 251] on button "Next" at bounding box center [547, 250] width 23 height 13
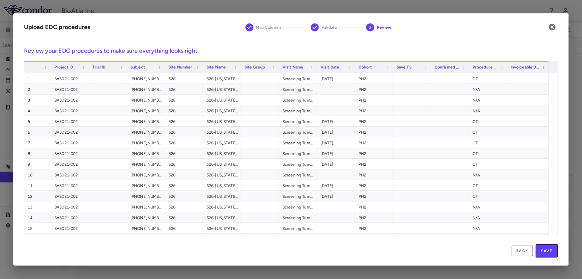
click at [546, 251] on button "Save" at bounding box center [547, 250] width 22 height 13
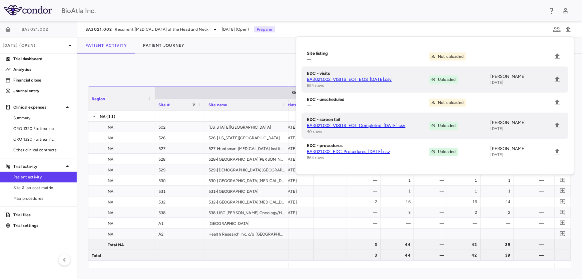
click at [235, 64] on div "0" at bounding box center [330, 72] width 484 height 17
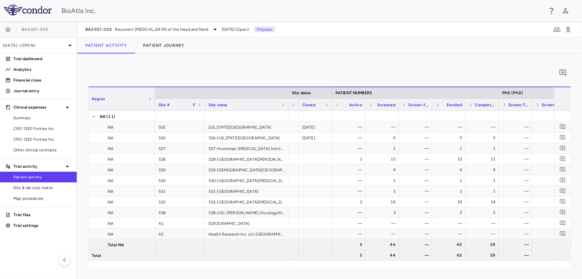
scroll to position [0, 192]
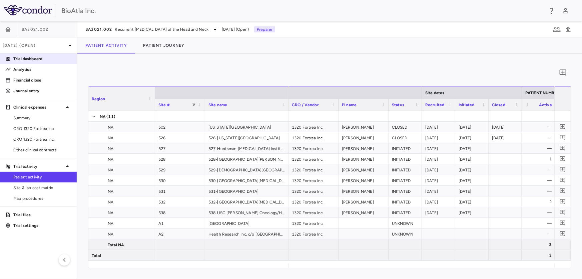
click at [19, 57] on p "Trial dashboard" at bounding box center [42, 59] width 58 height 6
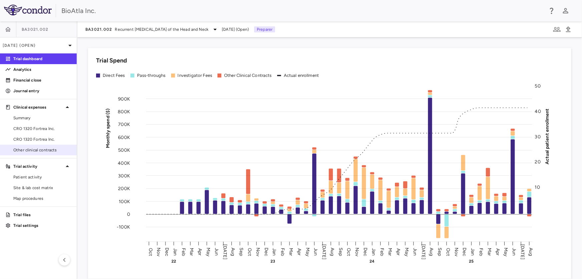
click at [23, 149] on span "Other clinical contracts" at bounding box center [42, 150] width 58 height 6
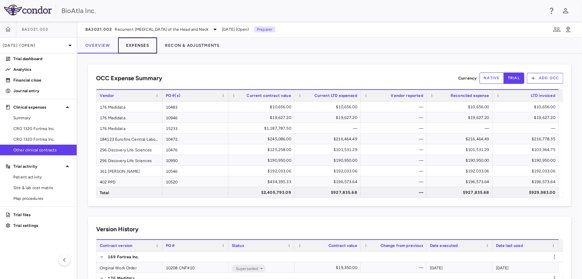
click at [137, 45] on button "Expenses" at bounding box center [137, 45] width 39 height 16
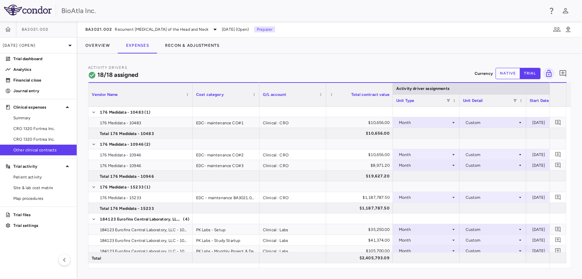
drag, startPoint x: 154, startPoint y: 90, endPoint x: 192, endPoint y: 96, distance: 38.2
click at [192, 96] on div at bounding box center [192, 94] width 3 height 23
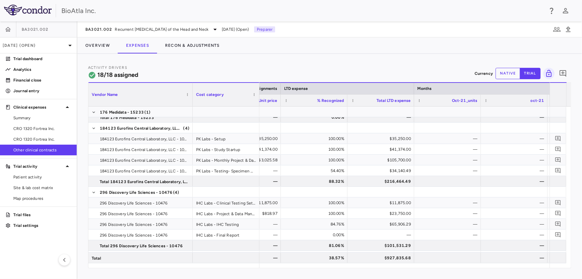
scroll to position [0, 1304]
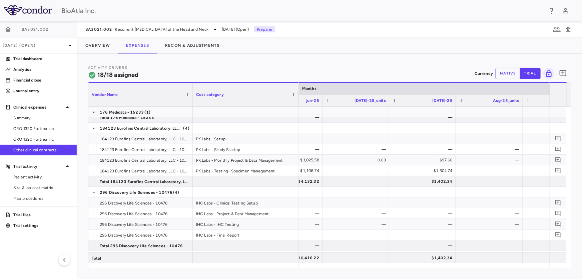
drag, startPoint x: 259, startPoint y: 88, endPoint x: 298, endPoint y: 92, distance: 39.6
click at [298, 92] on div at bounding box center [298, 94] width 3 height 23
click at [508, 72] on button "native" at bounding box center [508, 73] width 25 height 11
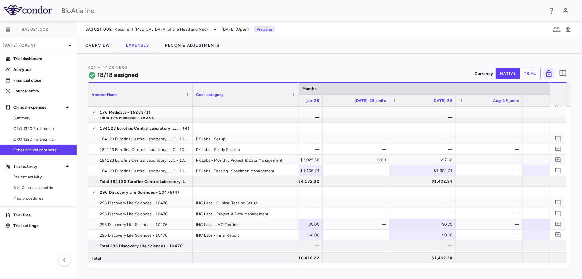
scroll to position [0, 6660]
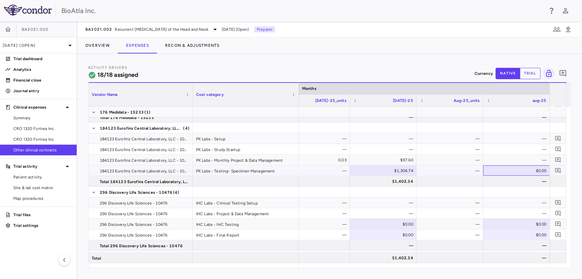
click at [517, 171] on div "$0.00" at bounding box center [518, 170] width 57 height 11
type input "******"
click at [524, 159] on div "—" at bounding box center [518, 160] width 57 height 11
click at [511, 188] on div at bounding box center [517, 192] width 60 height 10
click at [511, 185] on div "—" at bounding box center [518, 181] width 57 height 11
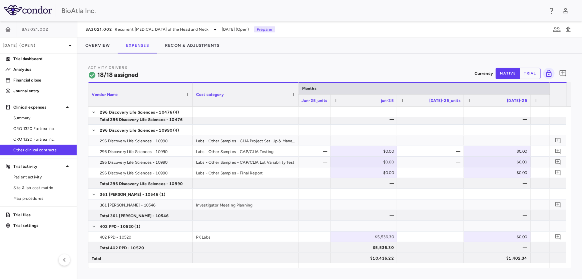
scroll to position [0, 6690]
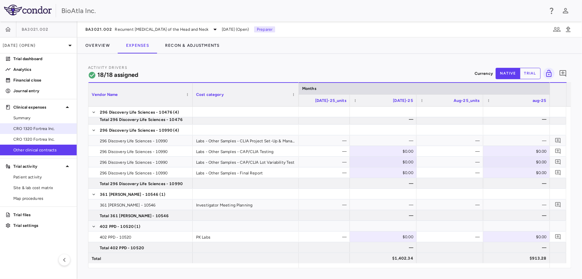
click at [35, 128] on span "CRO 1320 Fortrea Inc." at bounding box center [42, 128] width 58 height 6
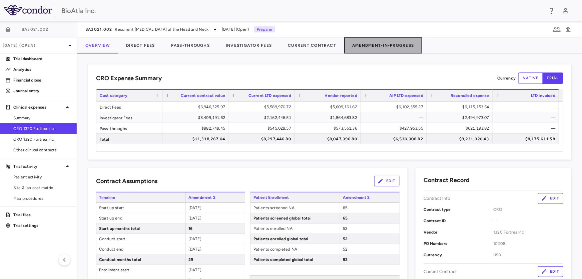
click at [399, 42] on button "Amendment-In-Progress" at bounding box center [383, 45] width 78 height 16
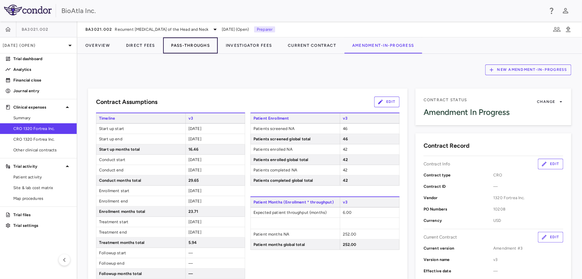
click at [197, 43] on button "Pass-Throughs" at bounding box center [190, 45] width 55 height 16
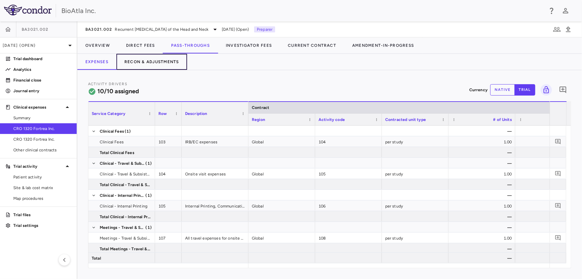
click at [160, 63] on button "Recon & Adjustments" at bounding box center [151, 62] width 71 height 16
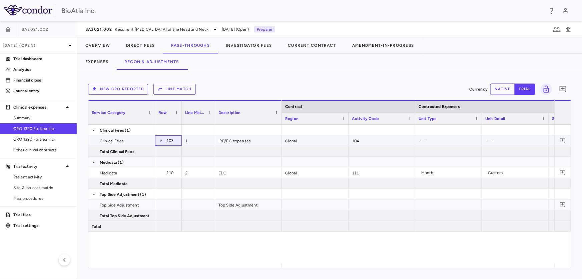
click at [162, 140] on icon at bounding box center [161, 140] width 5 height 5
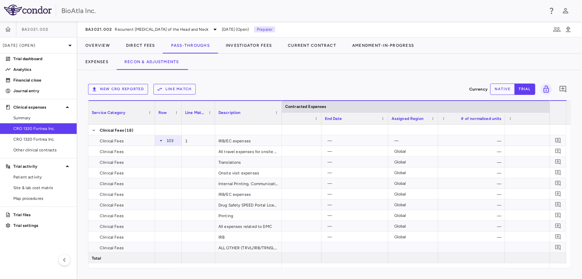
scroll to position [0, 299]
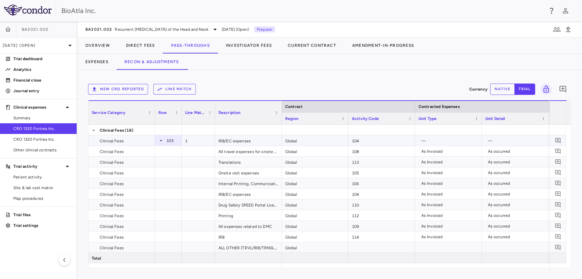
click at [161, 140] on icon at bounding box center [161, 140] width 2 height 1
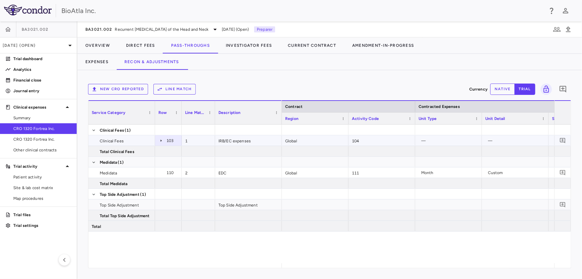
click at [161, 140] on icon at bounding box center [161, 140] width 1 height 2
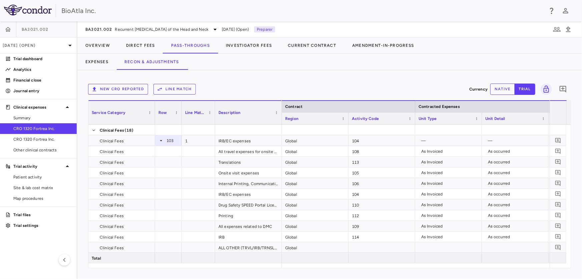
click at [170, 85] on button "Line Match" at bounding box center [175, 89] width 42 height 11
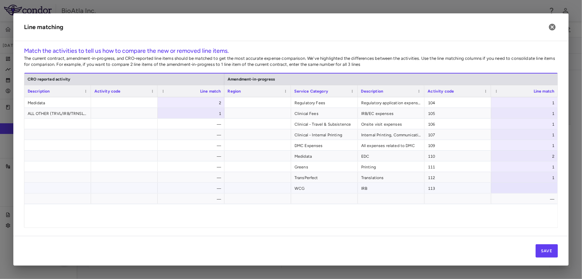
click at [541, 189] on div at bounding box center [525, 188] width 67 height 10
type input "*"
click at [444, 214] on div "Global EDC Medidata 2 Regulatory Fees Regulatory application expenses, HGRAC, e…" at bounding box center [291, 159] width 534 height 125
click at [460, 200] on div at bounding box center [458, 198] width 67 height 10
click at [548, 252] on button "Save" at bounding box center [547, 250] width 22 height 13
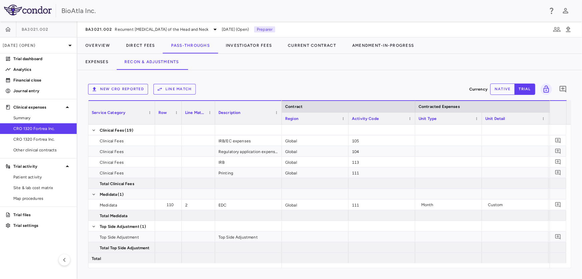
drag, startPoint x: 310, startPoint y: 263, endPoint x: 381, endPoint y: 266, distance: 71.5
click at [381, 266] on div at bounding box center [416, 265] width 268 height 5
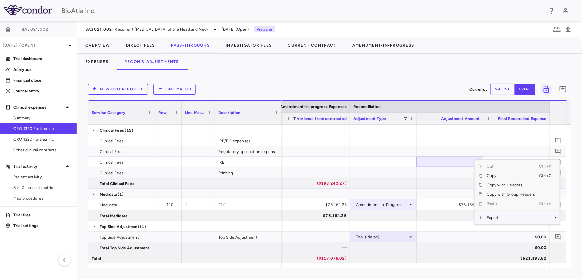
click at [550, 214] on span "Context Menu" at bounding box center [547, 217] width 15 height 9
click at [448, 230] on span "Excel Export" at bounding box center [455, 228] width 31 height 9
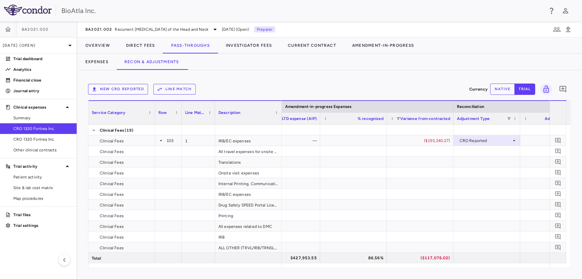
scroll to position [0, 1439]
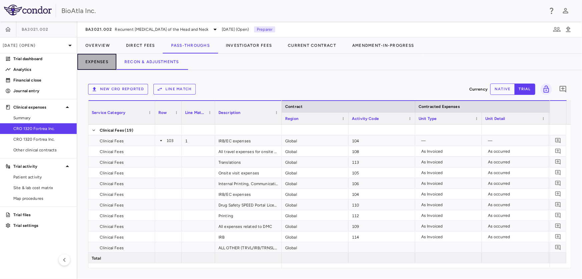
click at [99, 62] on button "Expenses" at bounding box center [96, 62] width 39 height 16
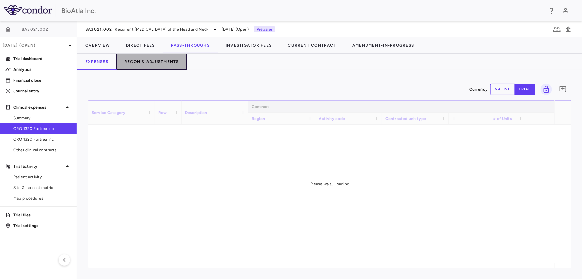
click at [128, 65] on button "Recon & Adjustments" at bounding box center [151, 62] width 71 height 16
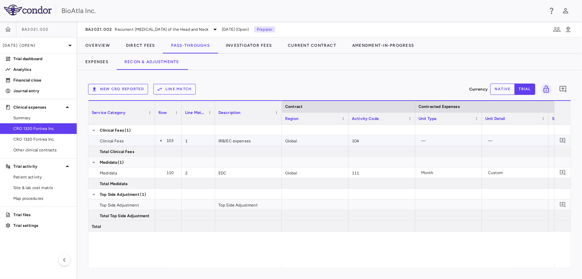
click at [463, 142] on div "—" at bounding box center [449, 140] width 57 height 11
click at [505, 88] on button "native" at bounding box center [503, 88] width 25 height 11
click at [301, 81] on div "New CRO reported Line Match Currency native trial 0" at bounding box center [330, 89] width 484 height 17
click at [161, 141] on icon at bounding box center [161, 140] width 5 height 5
click at [161, 140] on icon at bounding box center [161, 140] width 5 height 5
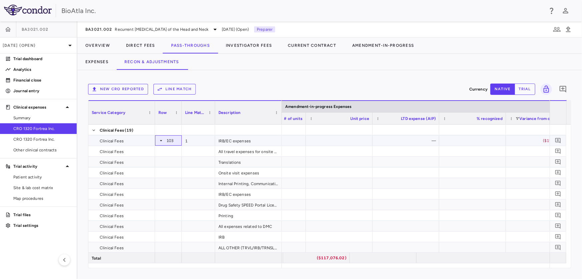
click at [160, 139] on icon at bounding box center [161, 140] width 5 height 5
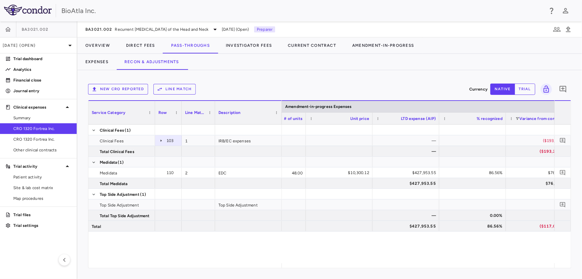
scroll to position [0, 1562]
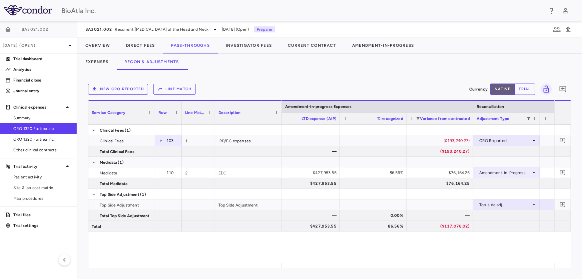
click at [503, 87] on button "native" at bounding box center [503, 88] width 25 height 11
click at [309, 138] on div "—" at bounding box center [307, 140] width 57 height 11
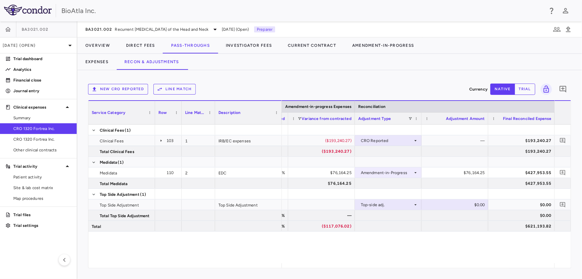
drag, startPoint x: 535, startPoint y: 268, endPoint x: 523, endPoint y: 267, distance: 11.4
click at [524, 267] on div "New CRO reported Line Match Currency native trial 0 Press SPACE to deselect thi…" at bounding box center [329, 174] width 505 height 209
click at [521, 87] on button "trial" at bounding box center [525, 88] width 21 height 11
click at [507, 89] on button "native" at bounding box center [503, 88] width 25 height 11
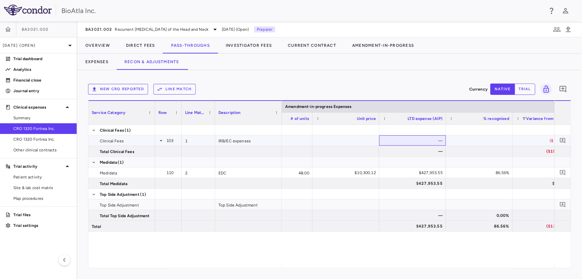
click at [408, 139] on div "—" at bounding box center [413, 140] width 57 height 11
click at [432, 137] on div "—" at bounding box center [413, 140] width 57 height 11
click at [421, 143] on div "—" at bounding box center [413, 140] width 57 height 11
click at [461, 139] on div at bounding box center [480, 140] width 60 height 10
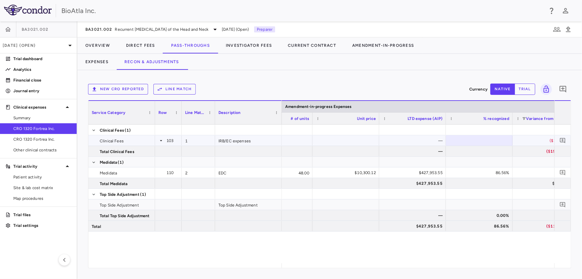
click at [411, 140] on div "—" at bounding box center [413, 140] width 57 height 11
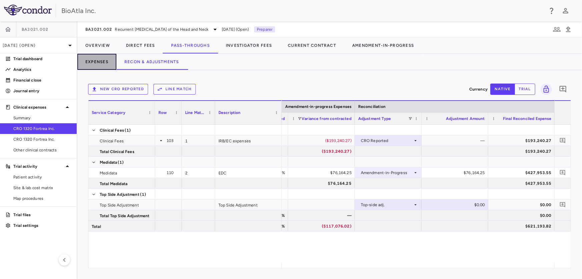
click at [93, 59] on button "Expenses" at bounding box center [96, 62] width 39 height 16
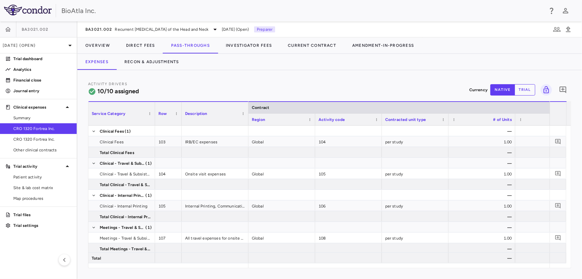
drag, startPoint x: 260, startPoint y: 268, endPoint x: 282, endPoint y: 267, distance: 22.0
click at [282, 267] on div "Activity Drivers 10/10 assigned Currency native trial 0 Service Category Drag h…" at bounding box center [329, 174] width 505 height 209
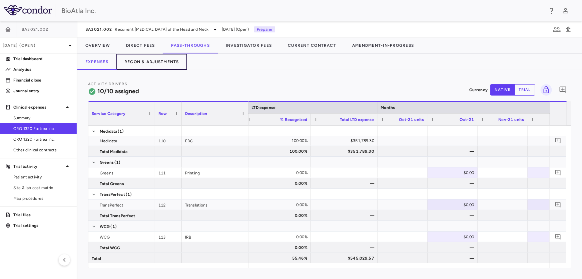
click at [154, 61] on button "Recon & Adjustments" at bounding box center [151, 62] width 71 height 16
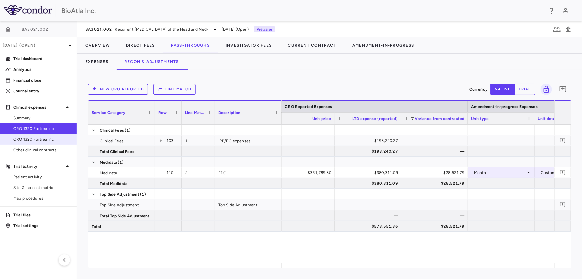
click at [36, 141] on span "CRO 1320 Fortrea Inc." at bounding box center [42, 139] width 58 height 6
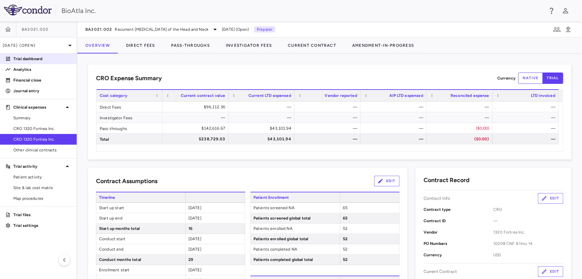
click at [26, 58] on p "Trial dashboard" at bounding box center [42, 59] width 58 height 6
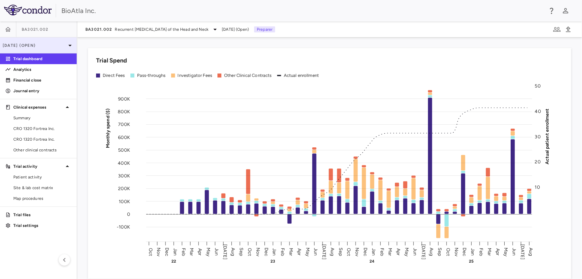
click at [63, 47] on p "[DATE] (Open)" at bounding box center [34, 45] width 63 height 6
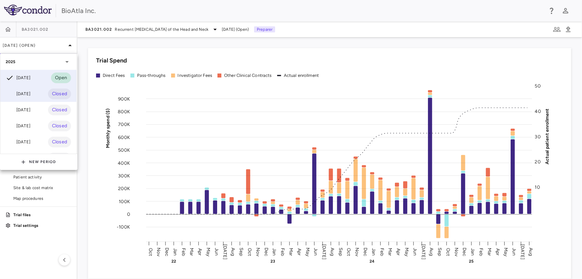
click at [27, 97] on div "[DATE]" at bounding box center [18, 94] width 25 height 8
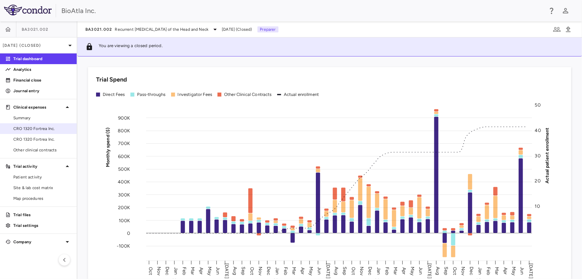
click at [42, 130] on span "CRO 1320 Fortrea Inc." at bounding box center [42, 128] width 58 height 6
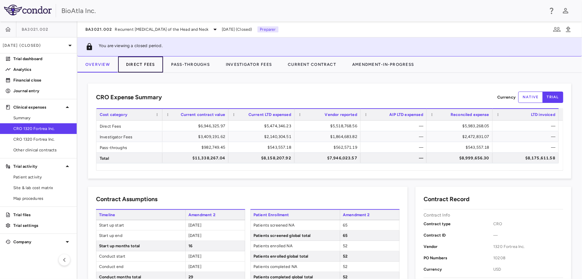
click at [145, 65] on button "Direct Fees" at bounding box center [140, 64] width 45 height 16
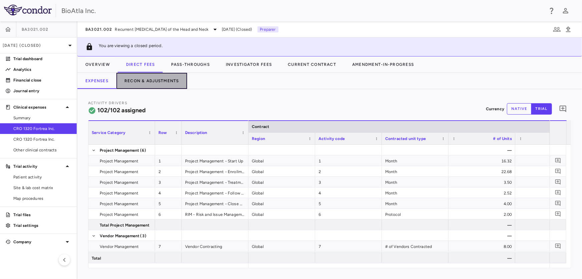
click at [148, 83] on button "Recon & Adjustments" at bounding box center [151, 81] width 71 height 16
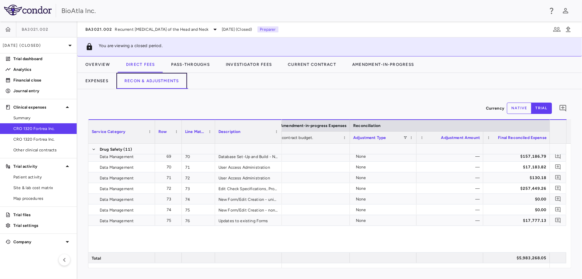
scroll to position [381, 0]
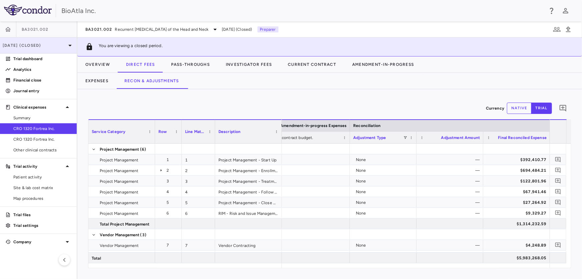
click at [63, 37] on div "[DATE] (Closed)" at bounding box center [38, 45] width 77 height 16
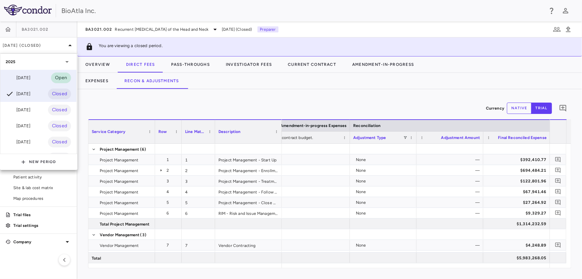
click at [21, 79] on div "[DATE]" at bounding box center [18, 78] width 25 height 8
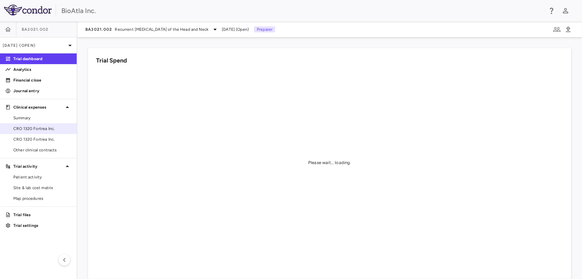
click at [14, 132] on link "CRO 1320 Fortrea Inc." at bounding box center [38, 128] width 77 height 10
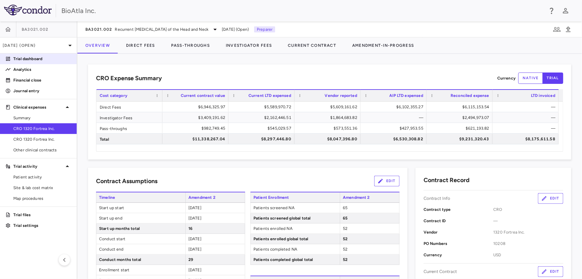
click at [24, 56] on p "Trial dashboard" at bounding box center [42, 59] width 58 height 6
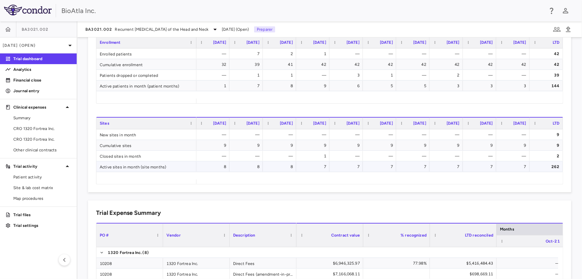
scroll to position [182, 0]
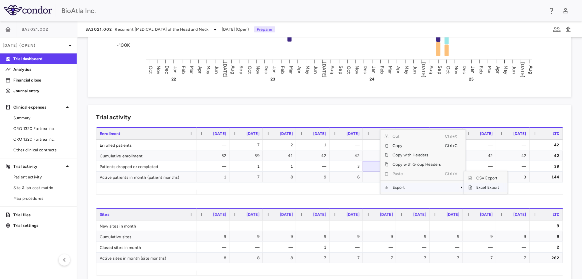
click at [483, 188] on span "Excel Export" at bounding box center [488, 187] width 31 height 9
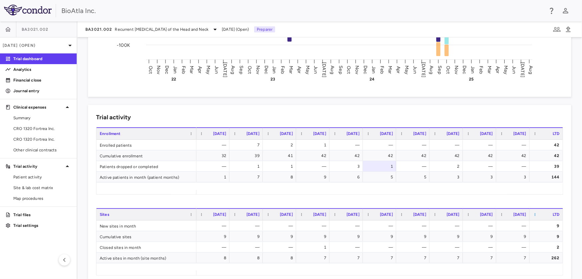
scroll to position [273, 0]
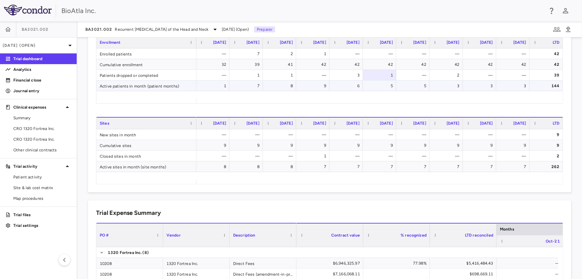
click at [514, 80] on div "3" at bounding box center [515, 85] width 24 height 11
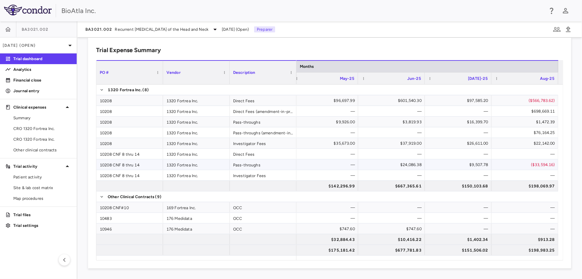
scroll to position [64, 0]
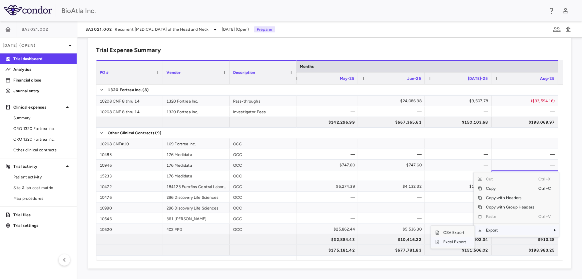
click at [449, 241] on span "Excel Export" at bounding box center [454, 241] width 31 height 9
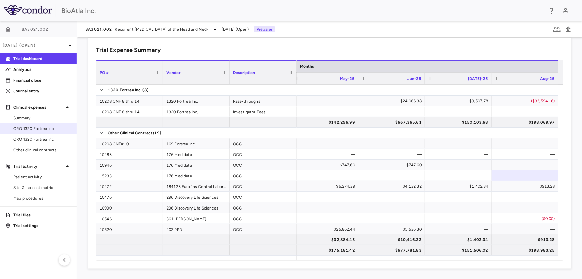
click at [38, 129] on span "CRO 1320 Fortrea Inc." at bounding box center [42, 128] width 58 height 6
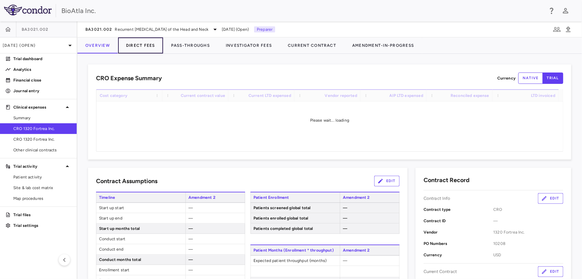
click at [145, 48] on button "Direct Fees" at bounding box center [140, 45] width 45 height 16
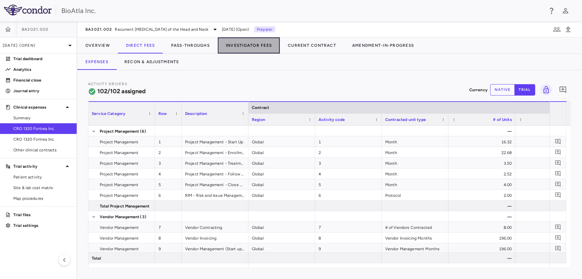
click at [247, 44] on button "Investigator Fees" at bounding box center [249, 45] width 62 height 16
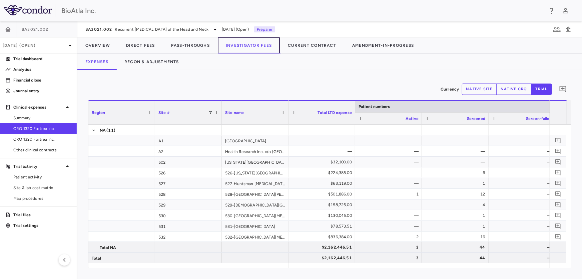
click at [260, 50] on button "Investigator Fees" at bounding box center [249, 45] width 62 height 16
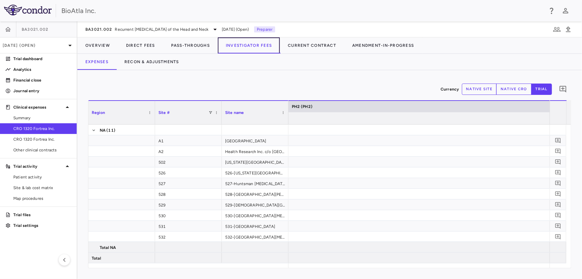
scroll to position [0, 3312]
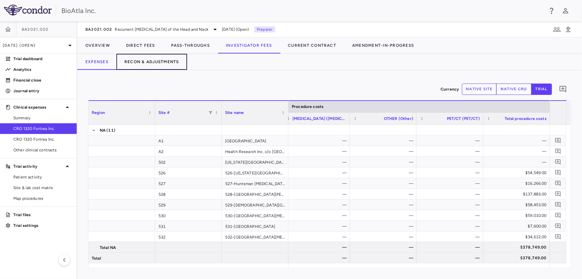
click at [167, 63] on button "Recon & Adjustments" at bounding box center [151, 62] width 71 height 16
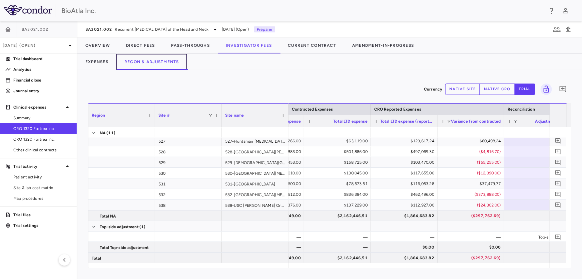
scroll to position [0, 351]
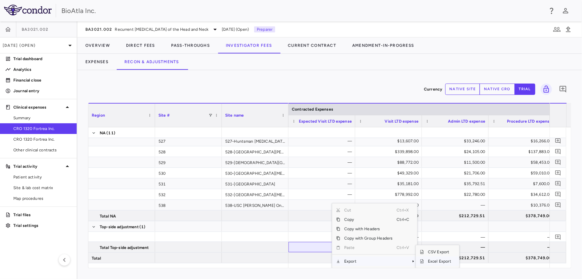
click at [425, 262] on span "Excel Export" at bounding box center [439, 260] width 31 height 9
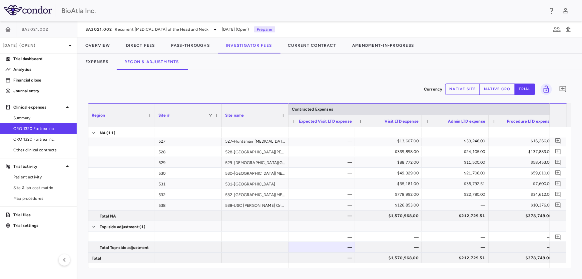
scroll to position [0, 295]
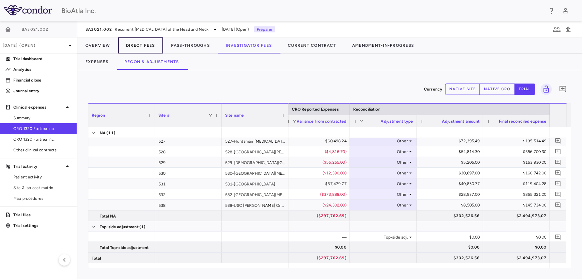
click at [138, 44] on button "Direct Fees" at bounding box center [140, 45] width 45 height 16
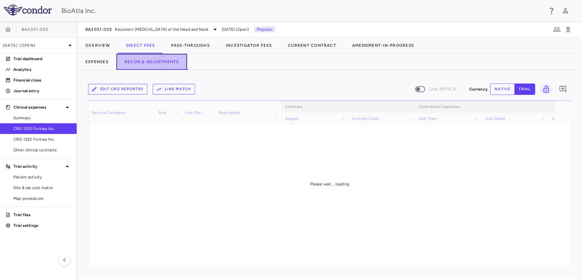
click at [152, 62] on button "Recon & Adjustments" at bounding box center [151, 62] width 71 height 16
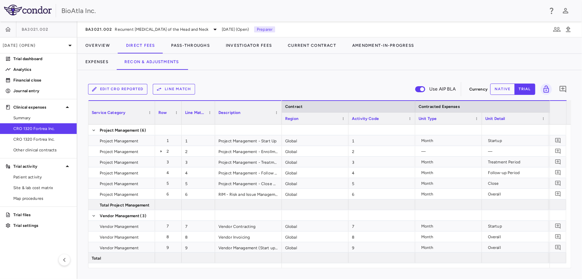
click at [461, 53] on div at bounding box center [502, 45] width 160 height 16
click at [161, 150] on icon at bounding box center [161, 151] width 1 height 2
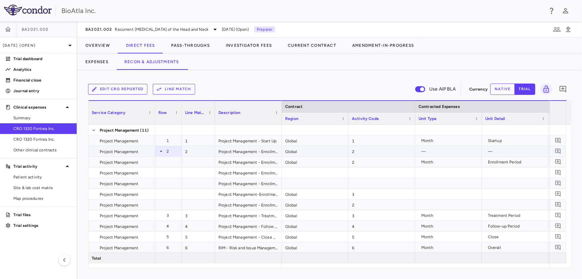
click at [161, 150] on icon at bounding box center [161, 151] width 5 height 5
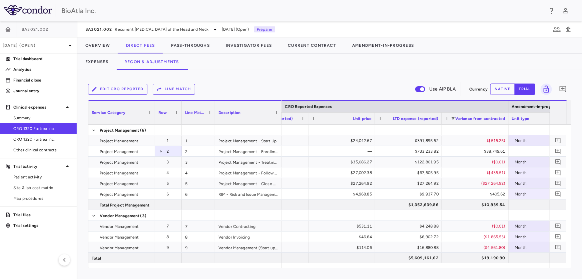
scroll to position [0, 805]
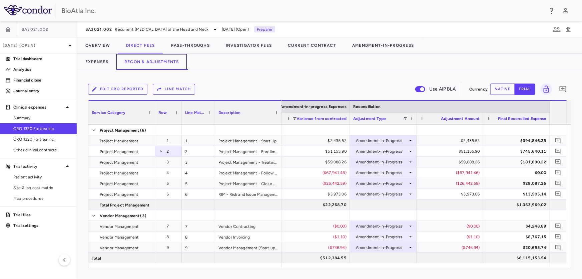
click at [181, 64] on button "Recon & Adjustments" at bounding box center [151, 62] width 71 height 16
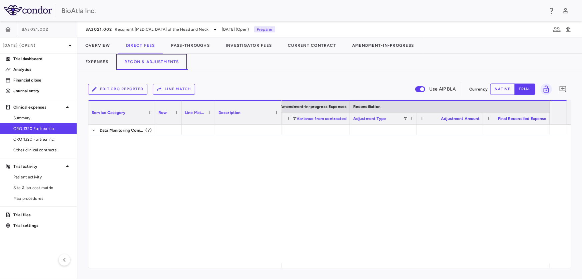
scroll to position [1335, 0]
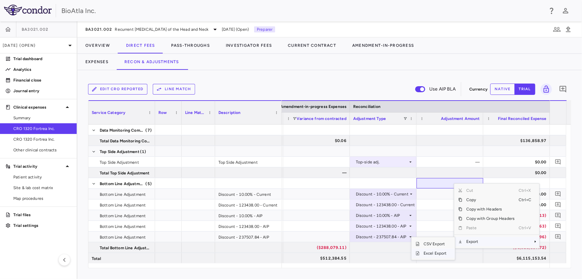
click at [423, 253] on span "Excel Export" at bounding box center [435, 252] width 31 height 9
